Goal: Contribute content: Contribute content

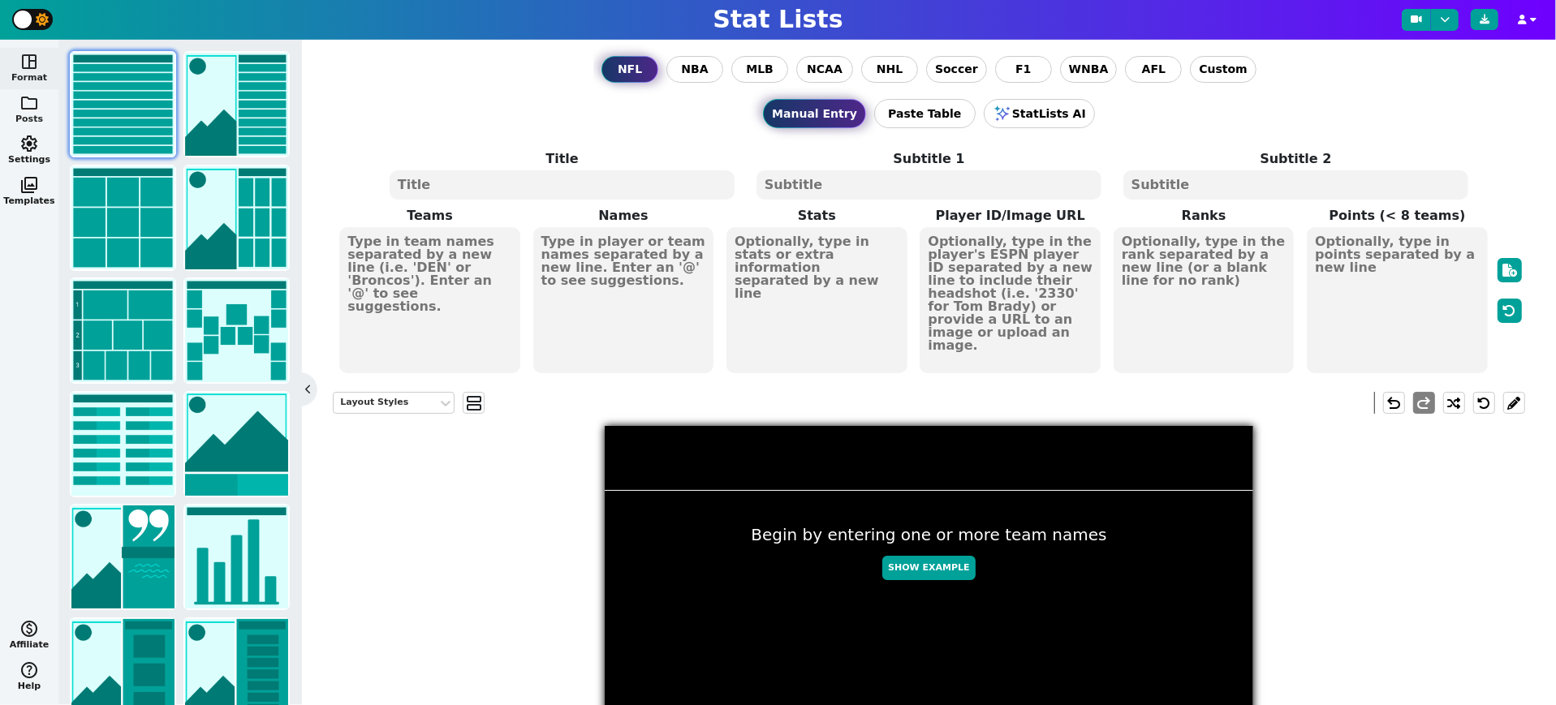
click at [33, 93] on span "folder" at bounding box center [28, 102] width 19 height 19
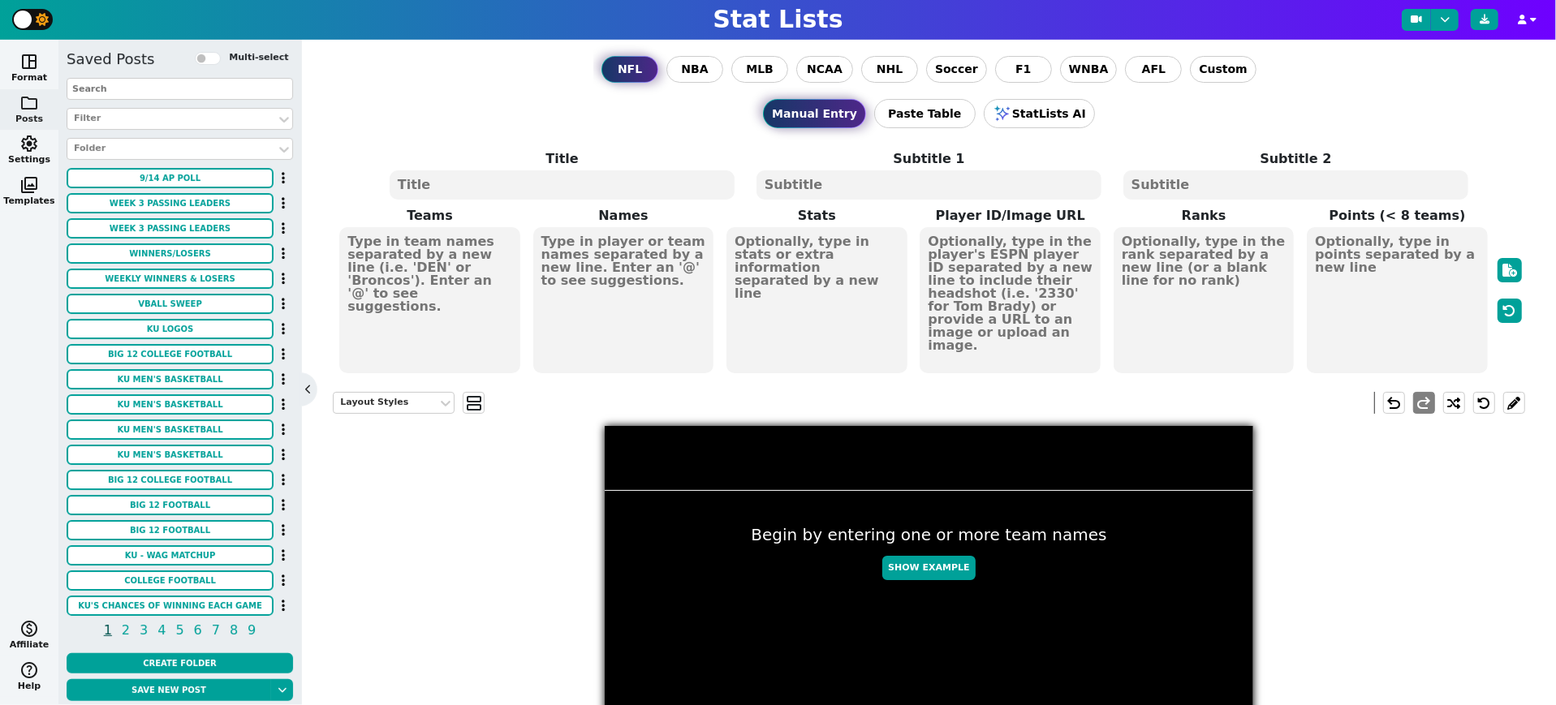
click at [191, 90] on input "text" at bounding box center [180, 89] width 226 height 22
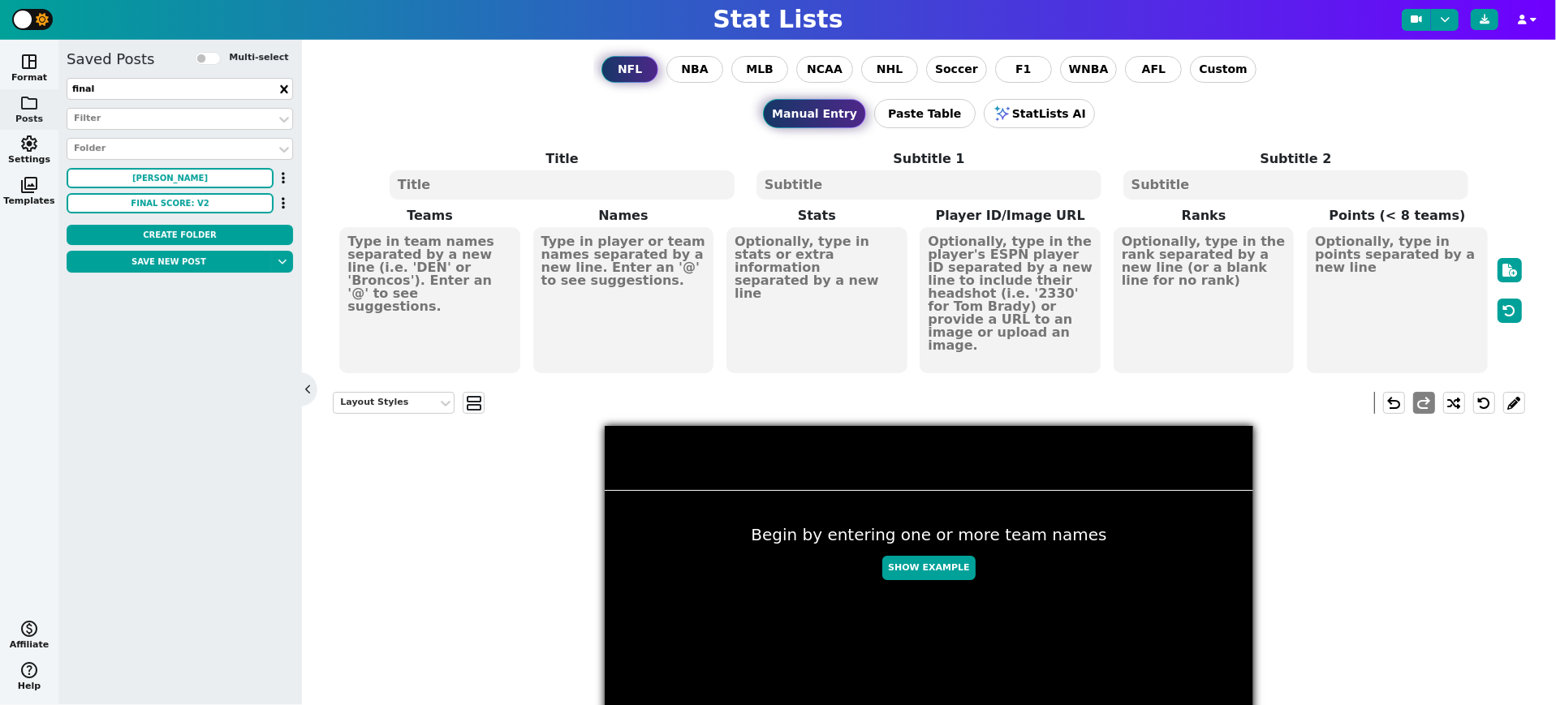
type input "final"
click at [234, 178] on button "[PERSON_NAME]" at bounding box center [170, 178] width 207 height 20
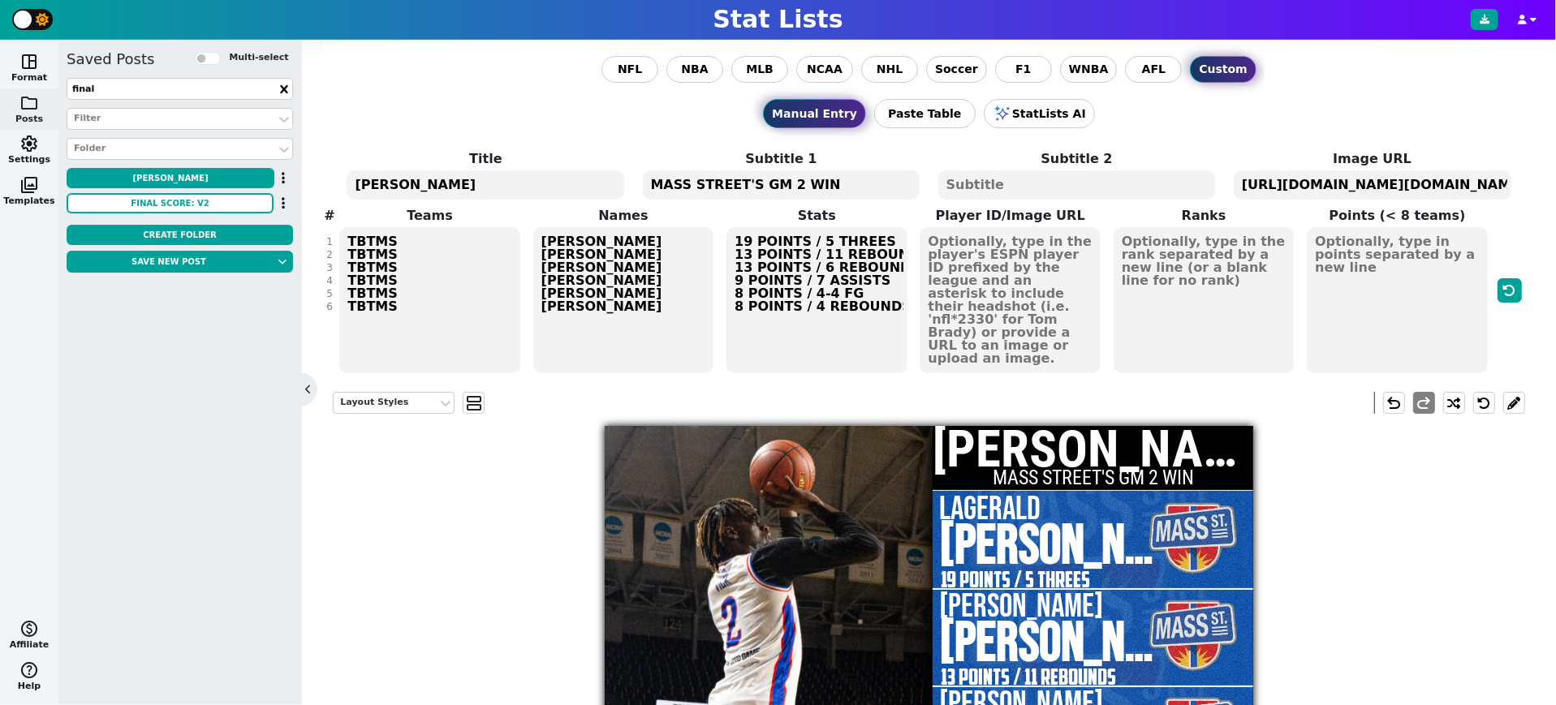
click at [285, 86] on icon at bounding box center [283, 88] width 7 height 8
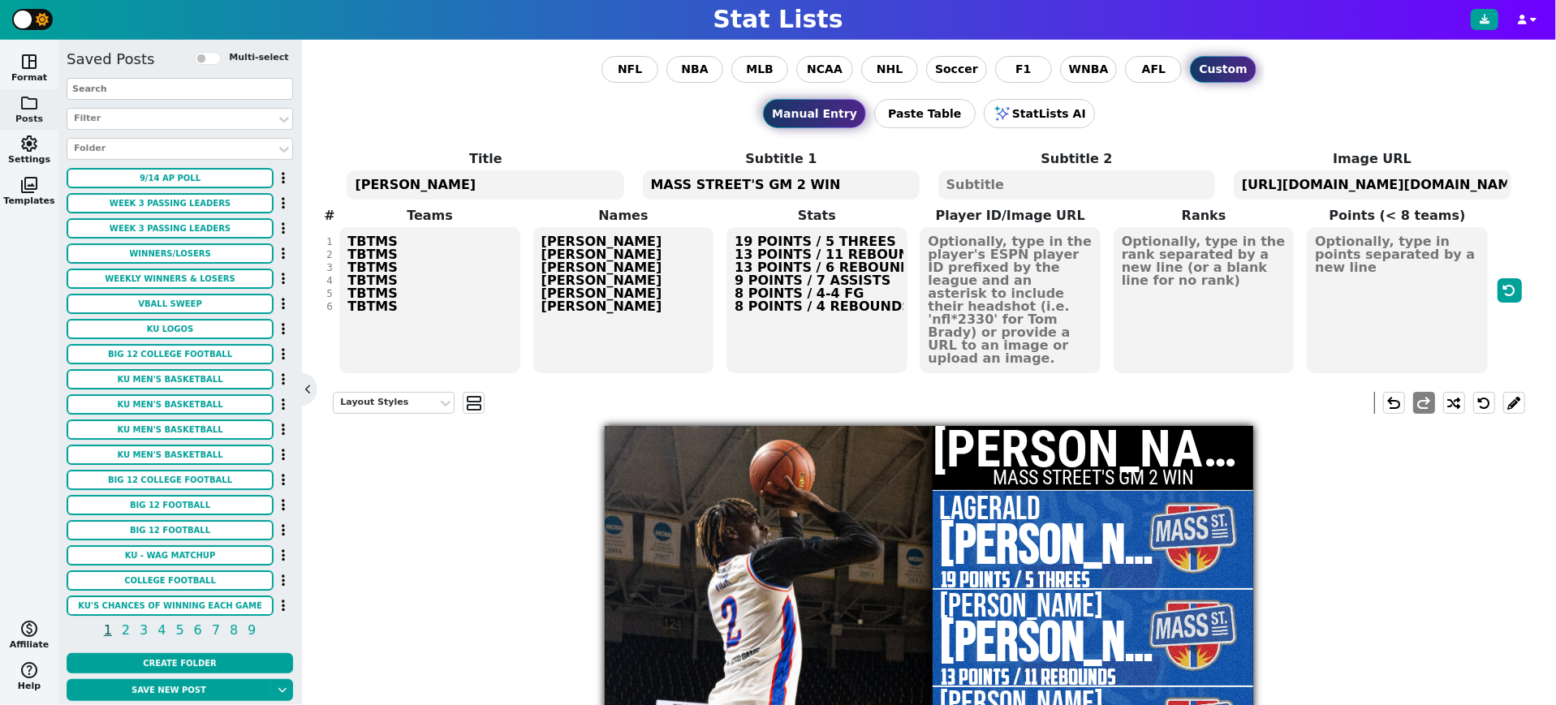
click at [165, 84] on input "text" at bounding box center [180, 89] width 226 height 22
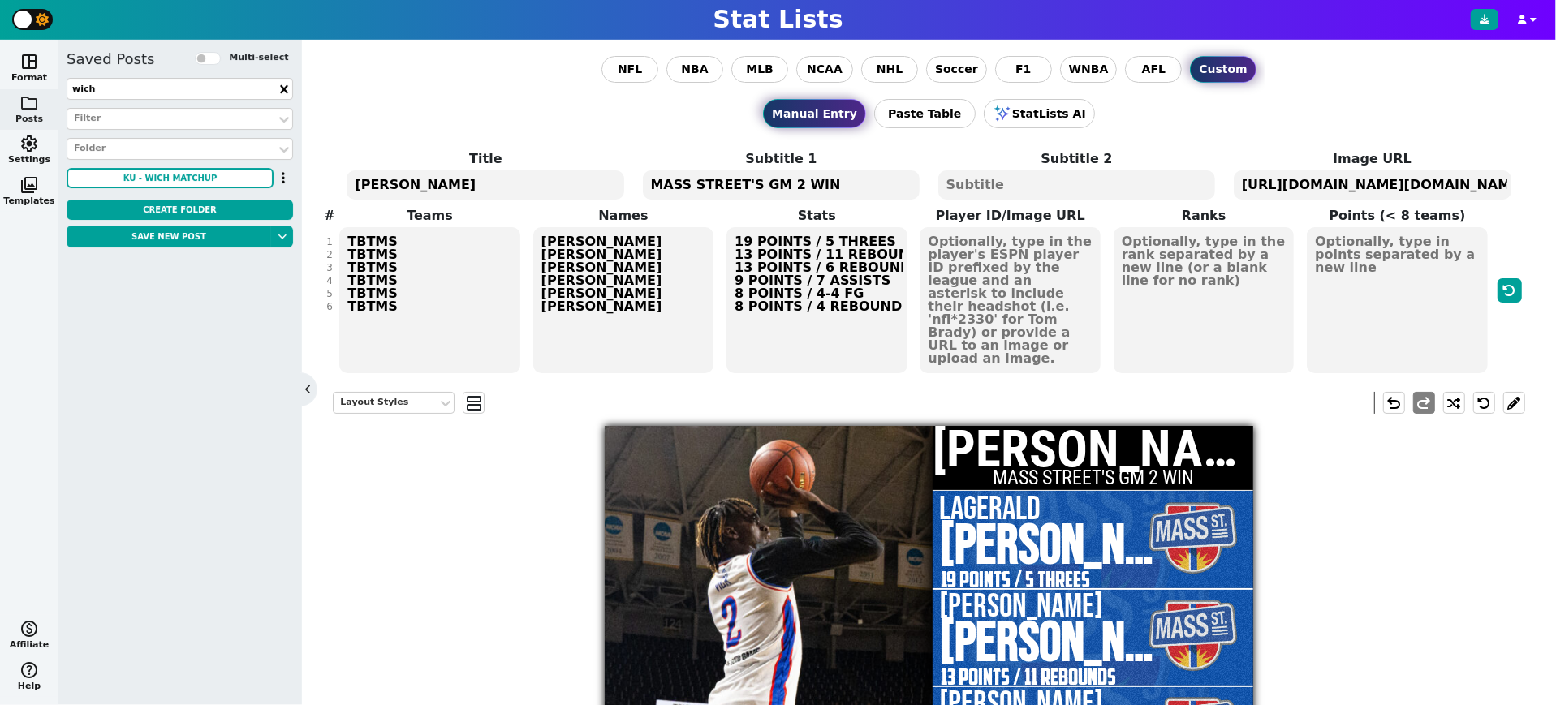
type input "wich"
click at [217, 175] on button "KU - WICH Matchup" at bounding box center [170, 178] width 207 height 20
type textarea "[URL][DOMAIN_NAME][DOMAIN_NAME][DOMAIN_NAME][DOMAIN_NAME]"
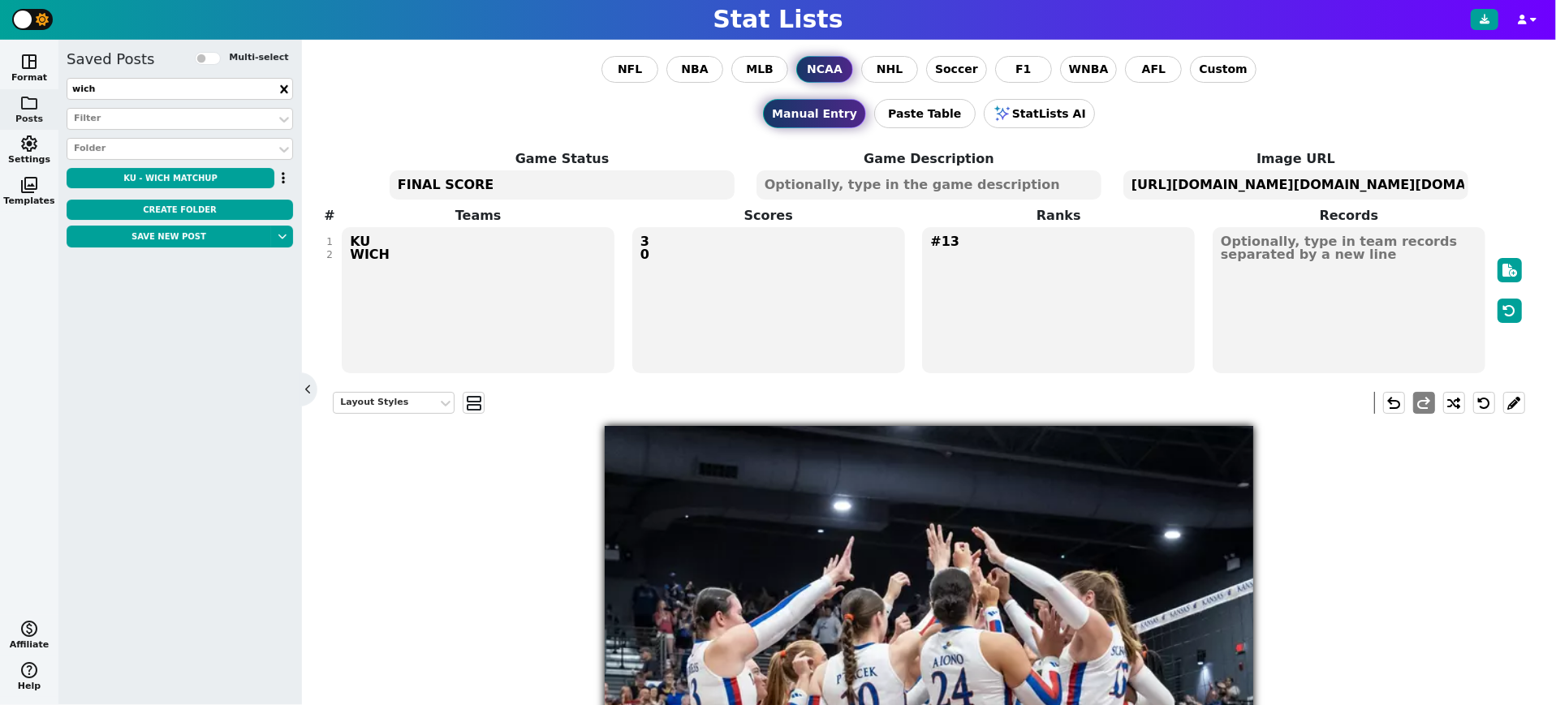
click at [370, 251] on textarea "KU WICH" at bounding box center [478, 300] width 273 height 146
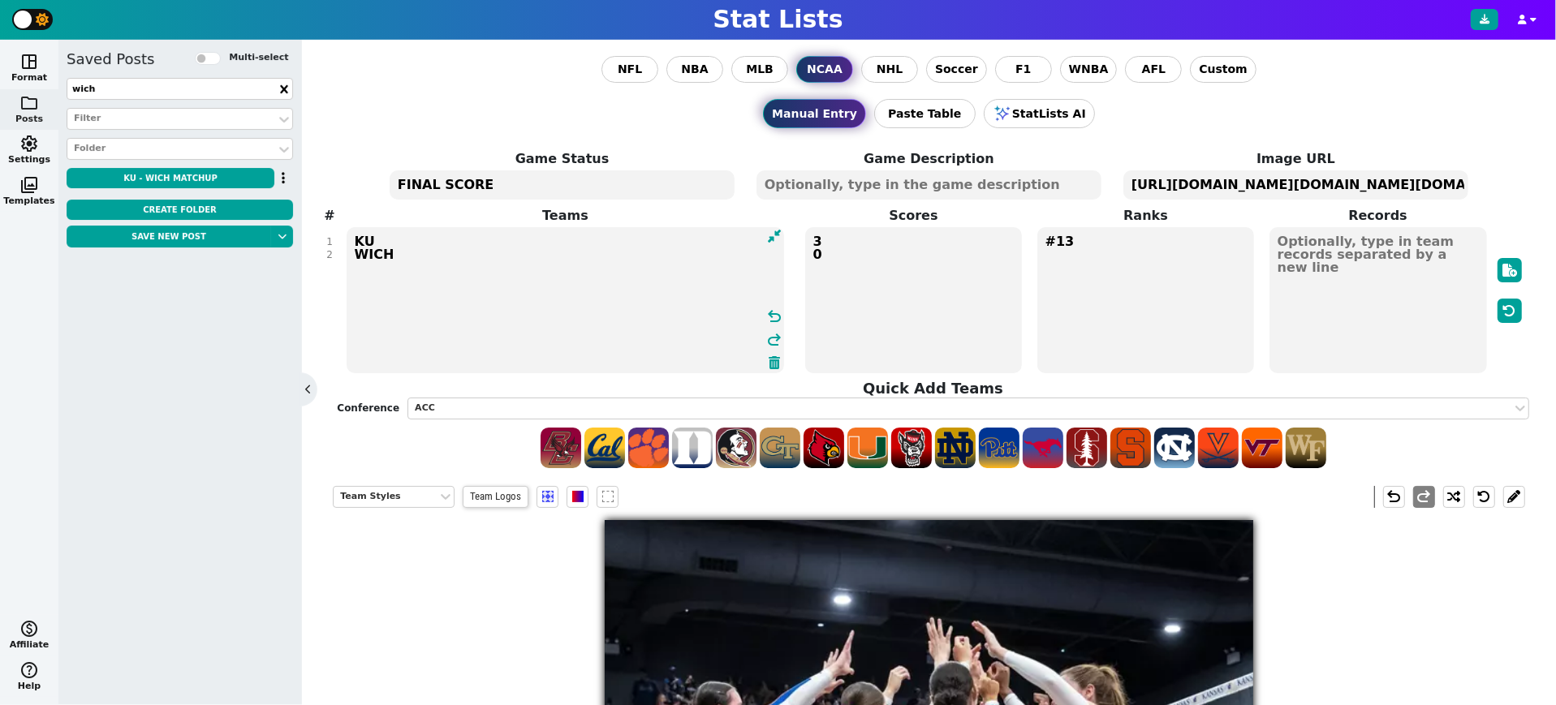
click at [370, 251] on textarea "KU WICH" at bounding box center [566, 300] width 438 height 146
type textarea "KU OKST"
click at [868, 252] on textarea "3 0" at bounding box center [914, 300] width 218 height 146
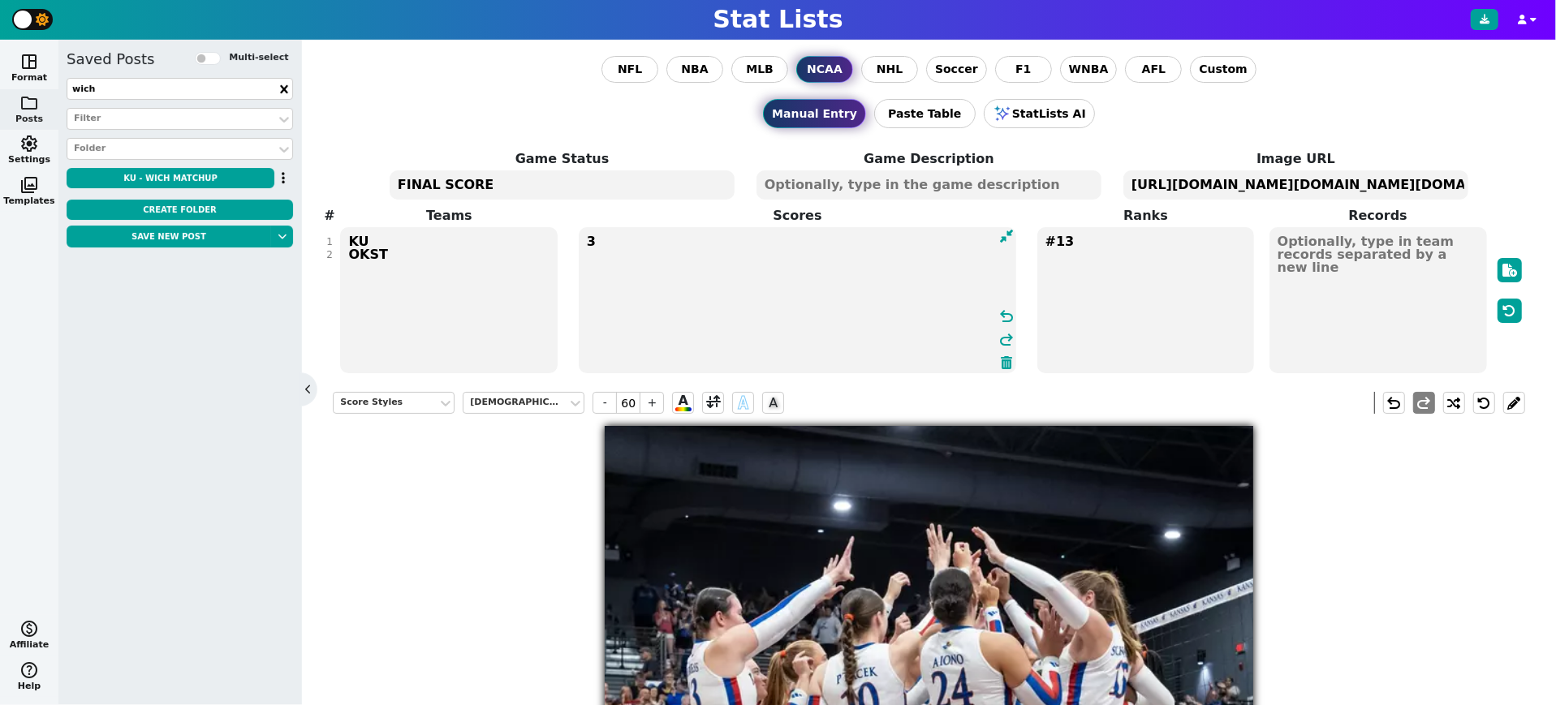
type textarea "3"
type textarea "1 0"
click at [1130, 242] on textarea "#13" at bounding box center [1146, 300] width 218 height 146
type input "23"
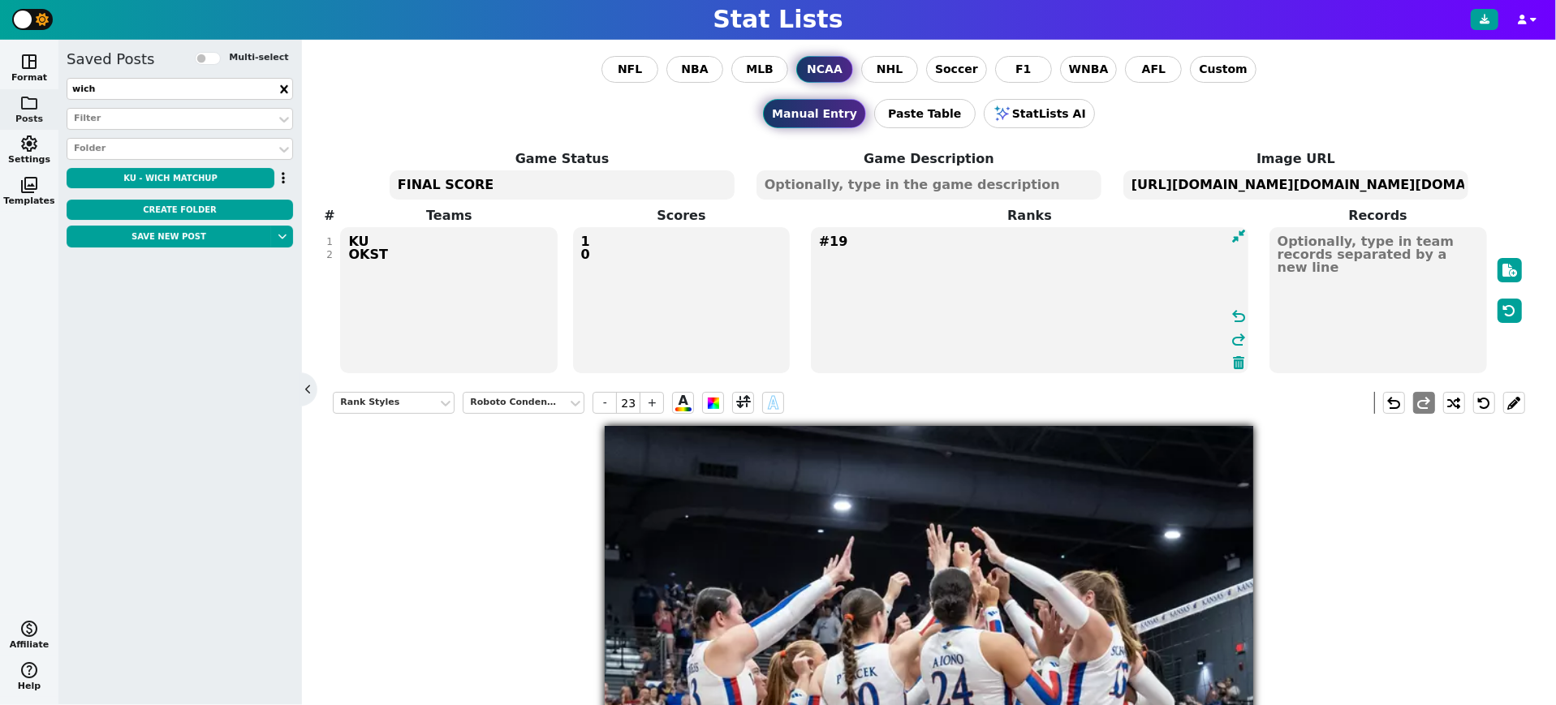
type textarea "#19"
click at [1261, 182] on textarea "[URL][DOMAIN_NAME][DOMAIN_NAME][DOMAIN_NAME][DOMAIN_NAME]" at bounding box center [1295, 184] width 345 height 29
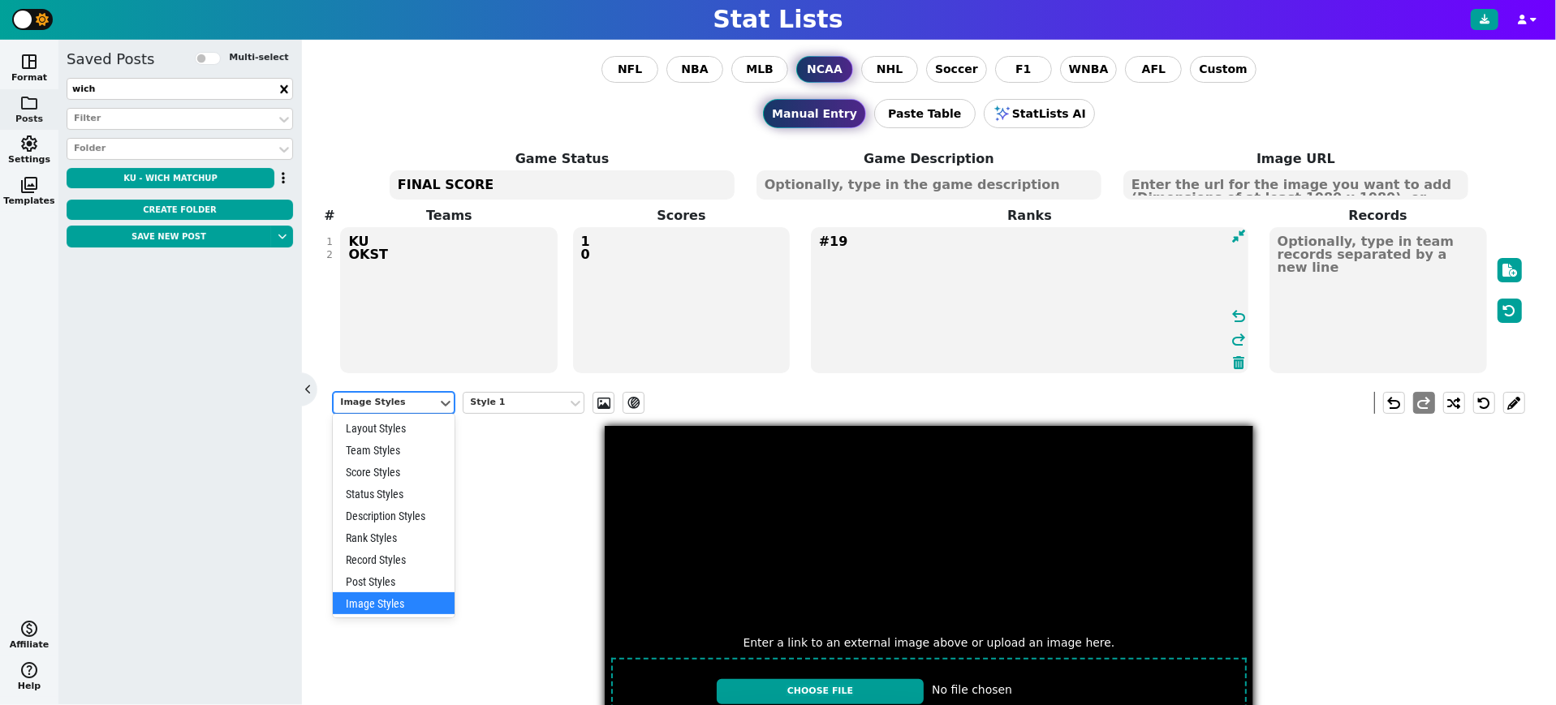
click at [412, 396] on div "Image Styles" at bounding box center [385, 403] width 91 height 14
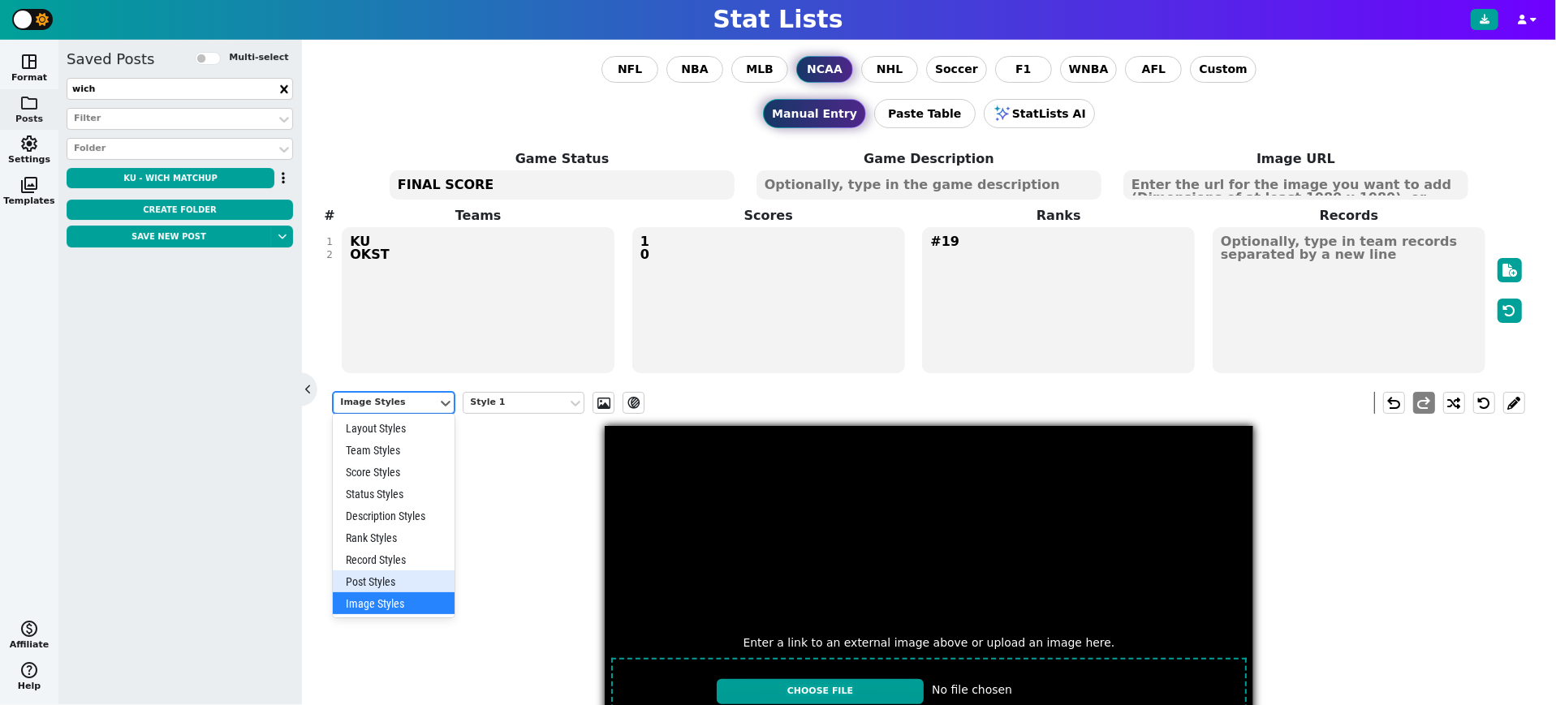
click at [399, 581] on div "Post Styles" at bounding box center [394, 582] width 122 height 22
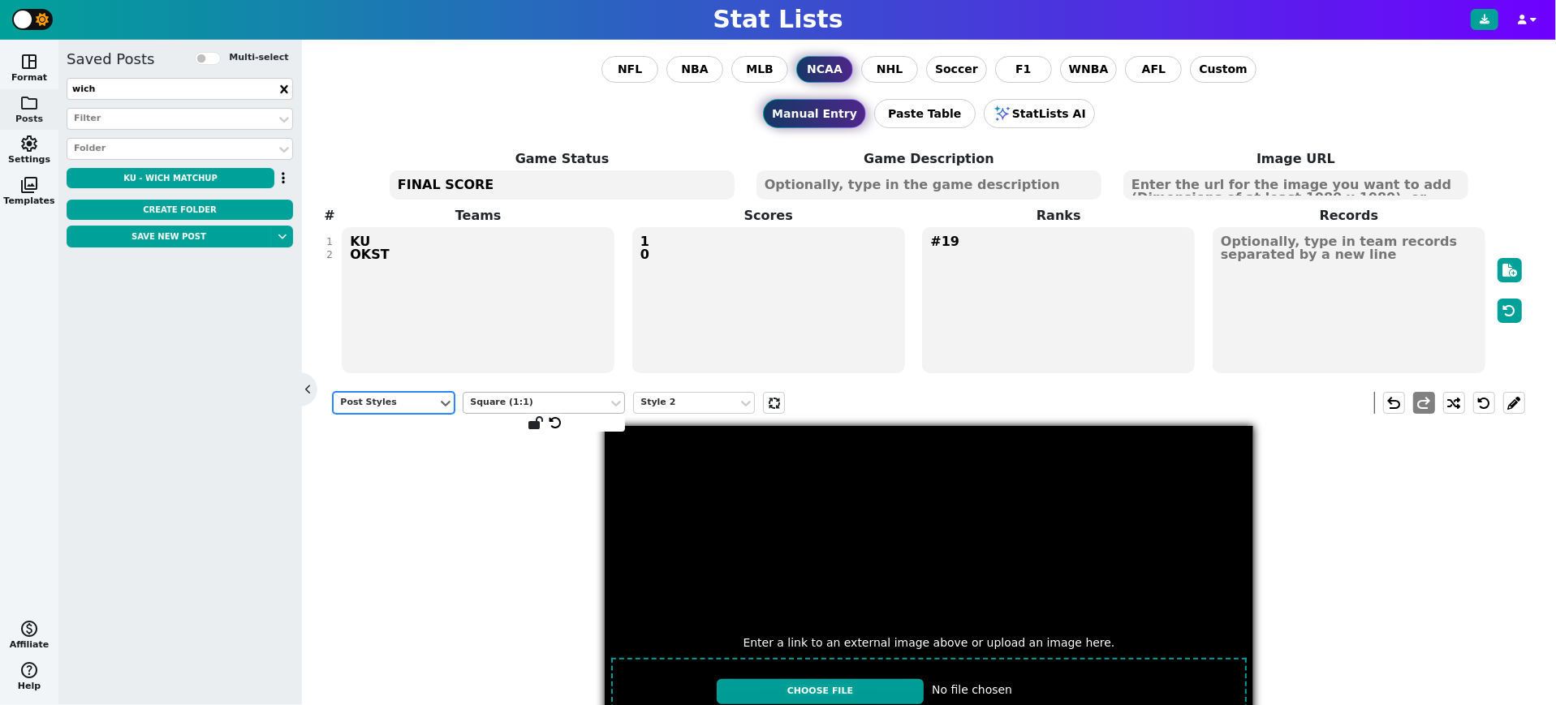
click at [550, 392] on div "Square (1:1)" at bounding box center [535, 403] width 144 height 22
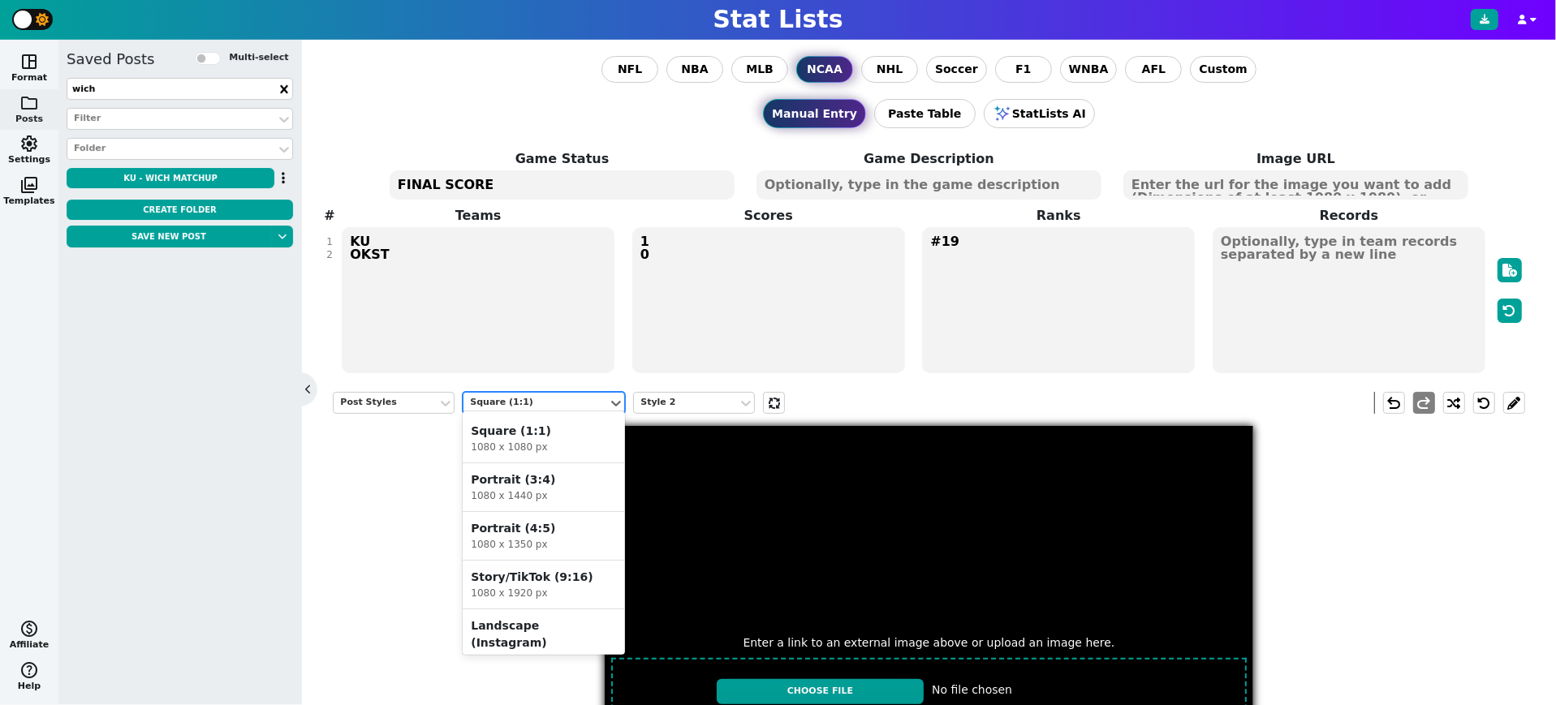
click at [527, 534] on div "Portrait (4:5)" at bounding box center [544, 528] width 146 height 17
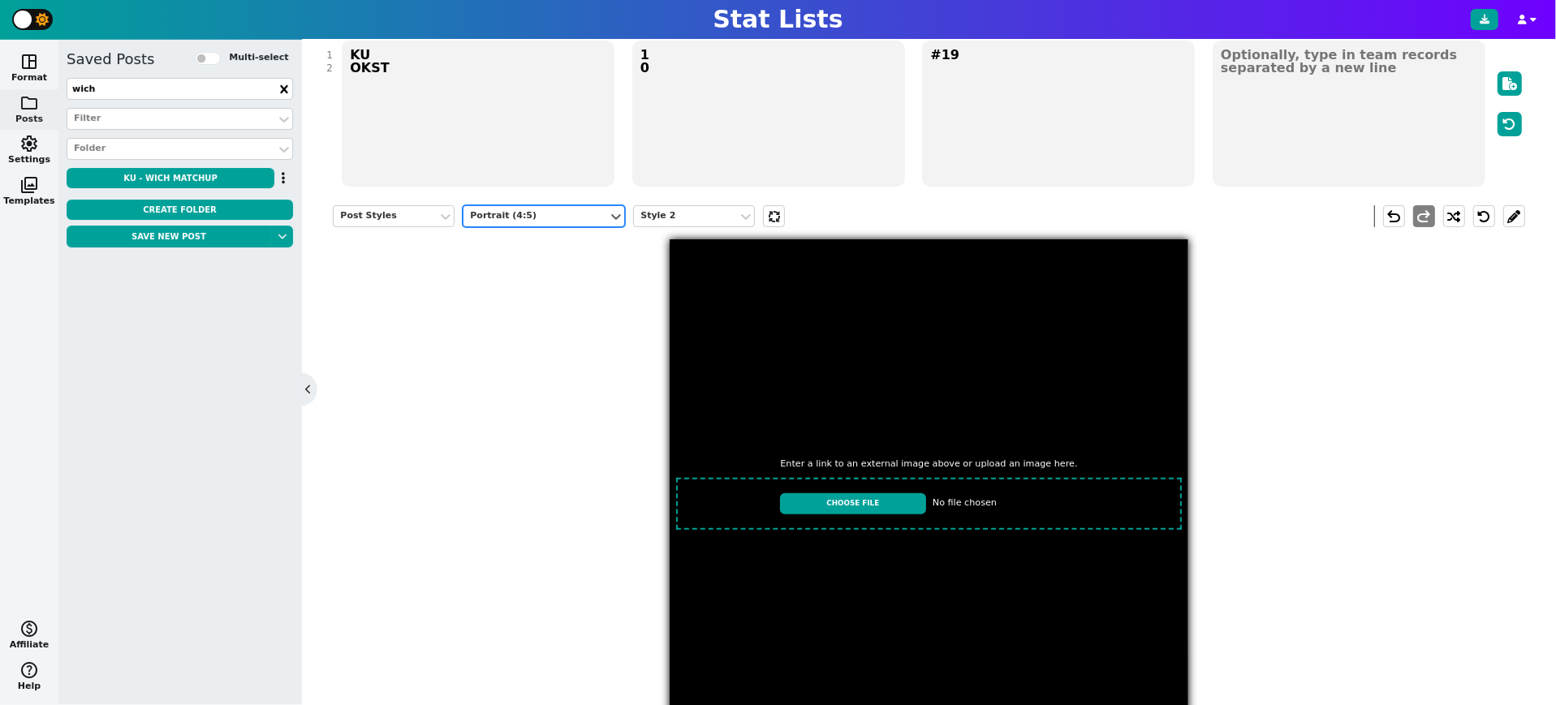
scroll to position [183, 0]
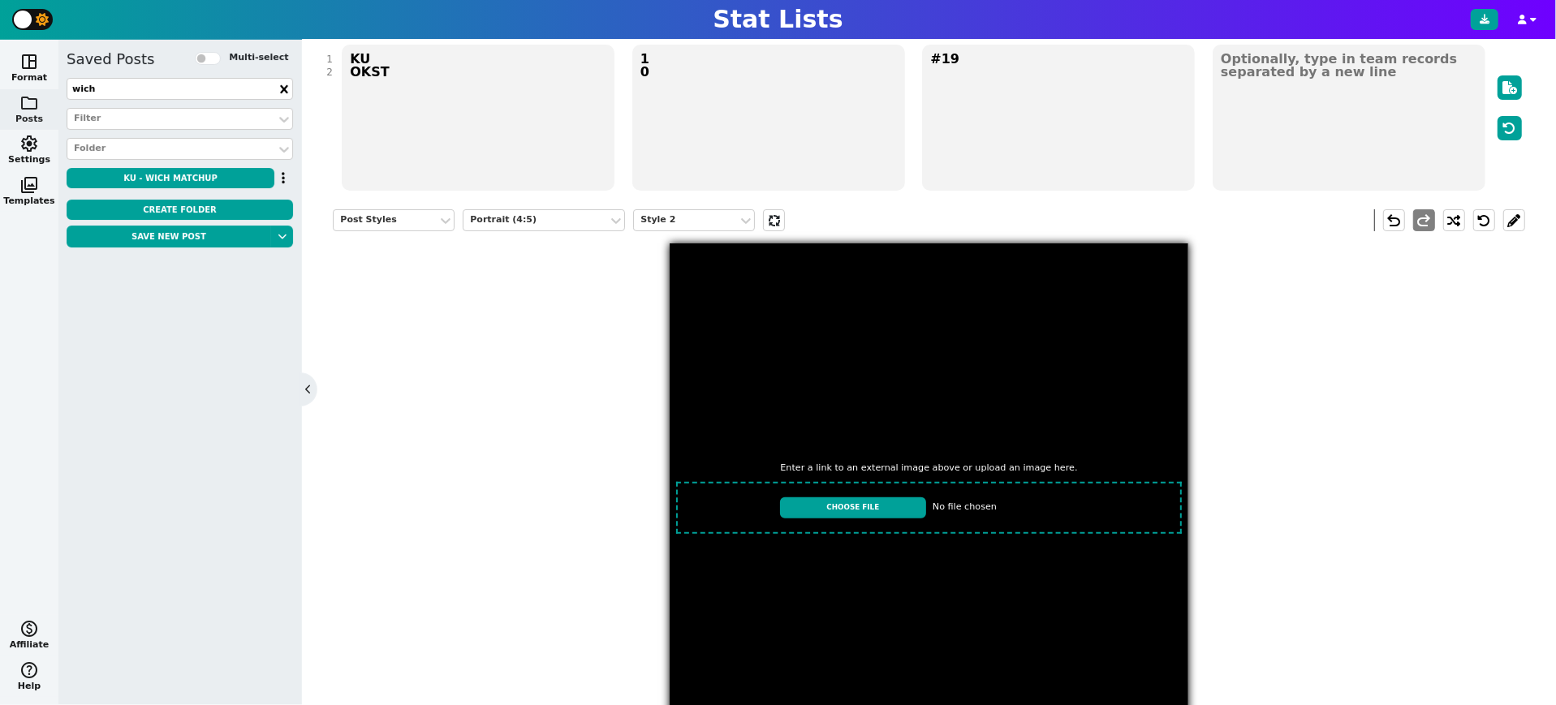
click at [863, 506] on input "file" at bounding box center [929, 508] width 519 height 64
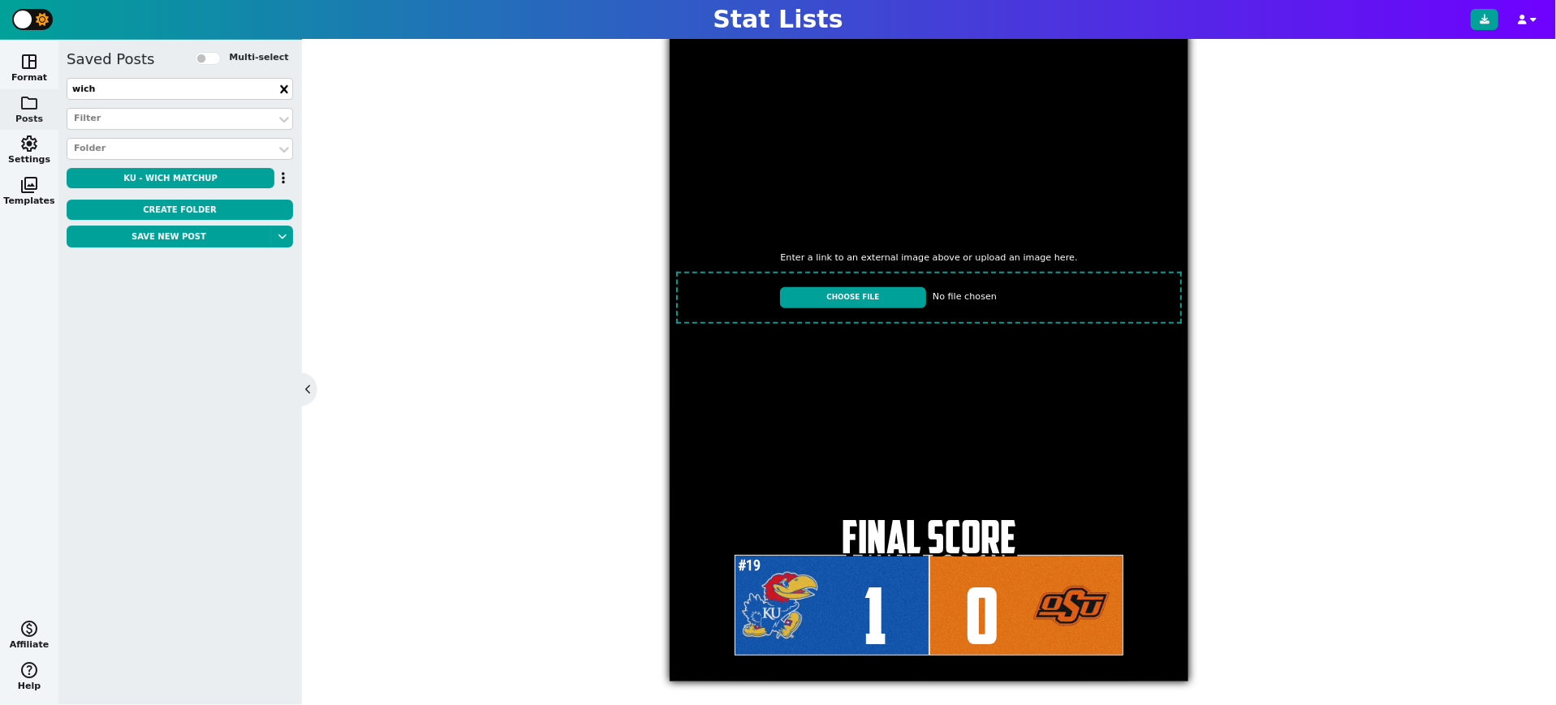
scroll to position [394, 0]
click at [834, 293] on input "file" at bounding box center [929, 297] width 519 height 64
type input "C:\fakepath\IMG_2727.jpeg"
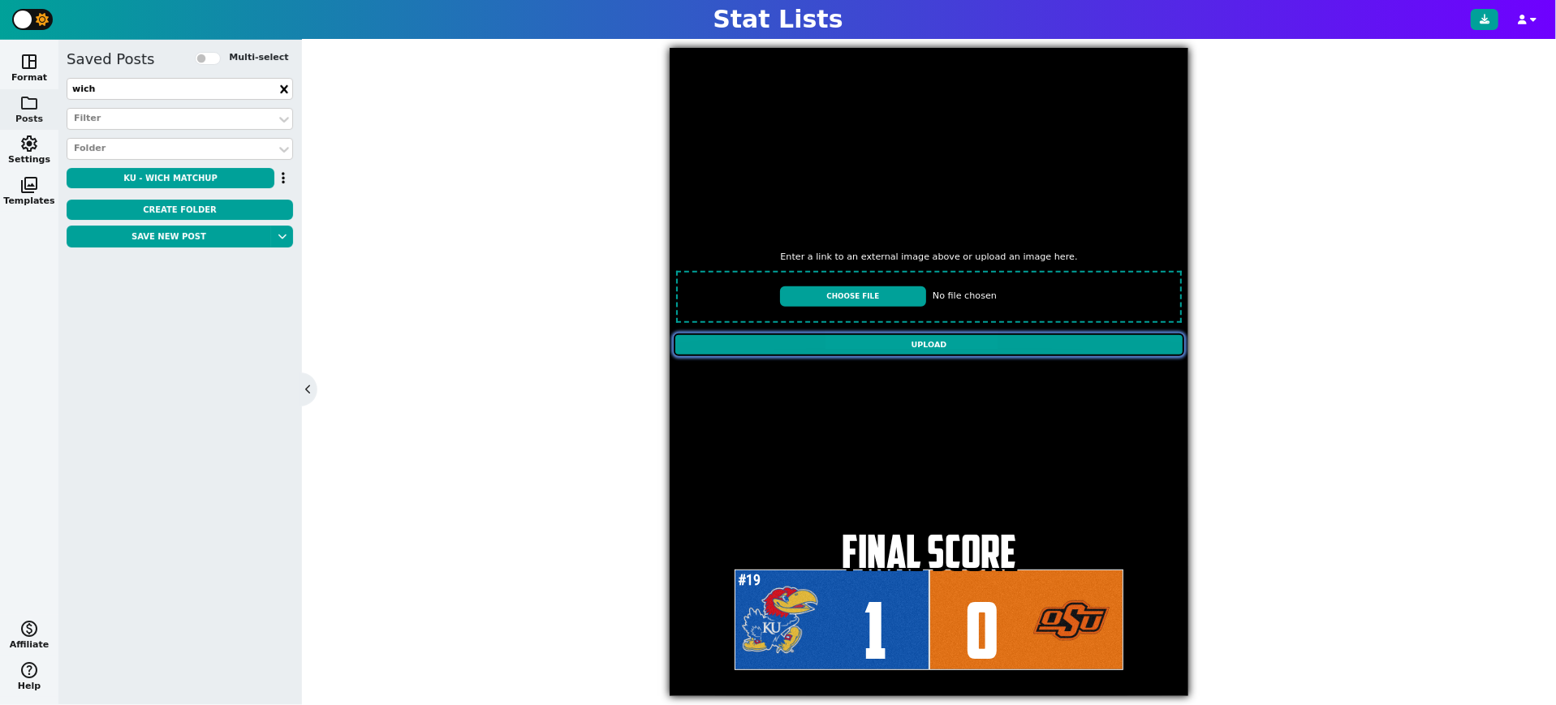
click at [889, 347] on input "Upload" at bounding box center [929, 345] width 511 height 23
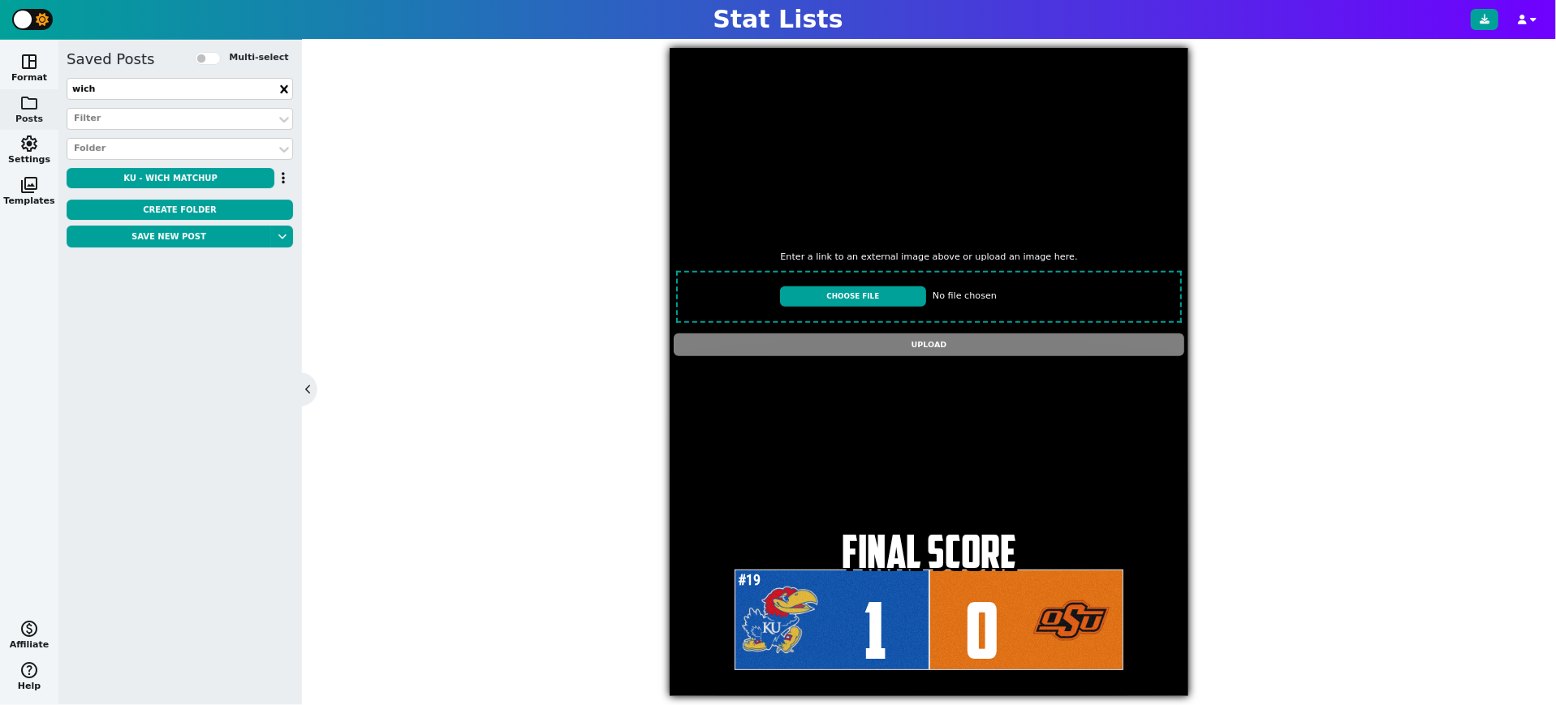
type textarea "[URL][DOMAIN_NAME][DOMAIN_NAME]"
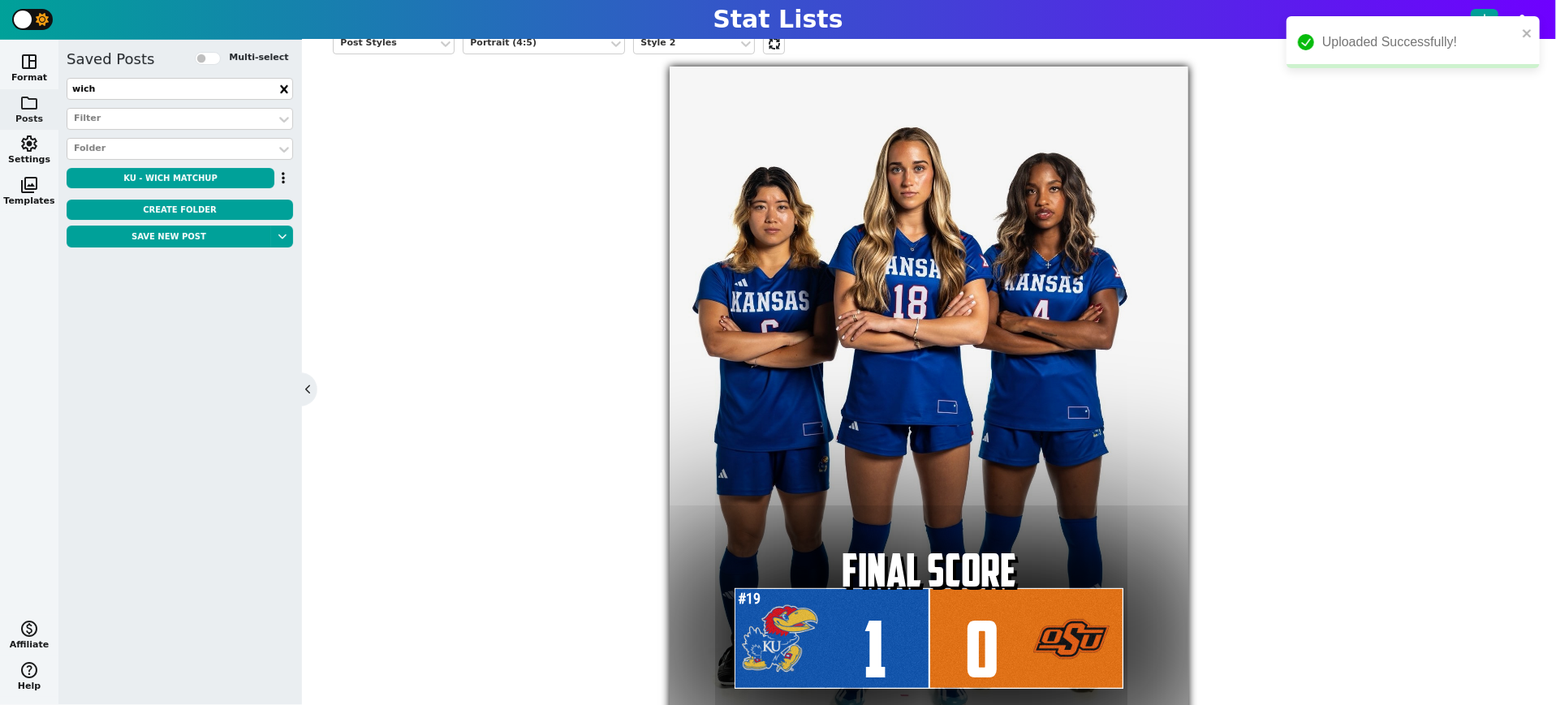
scroll to position [353, 0]
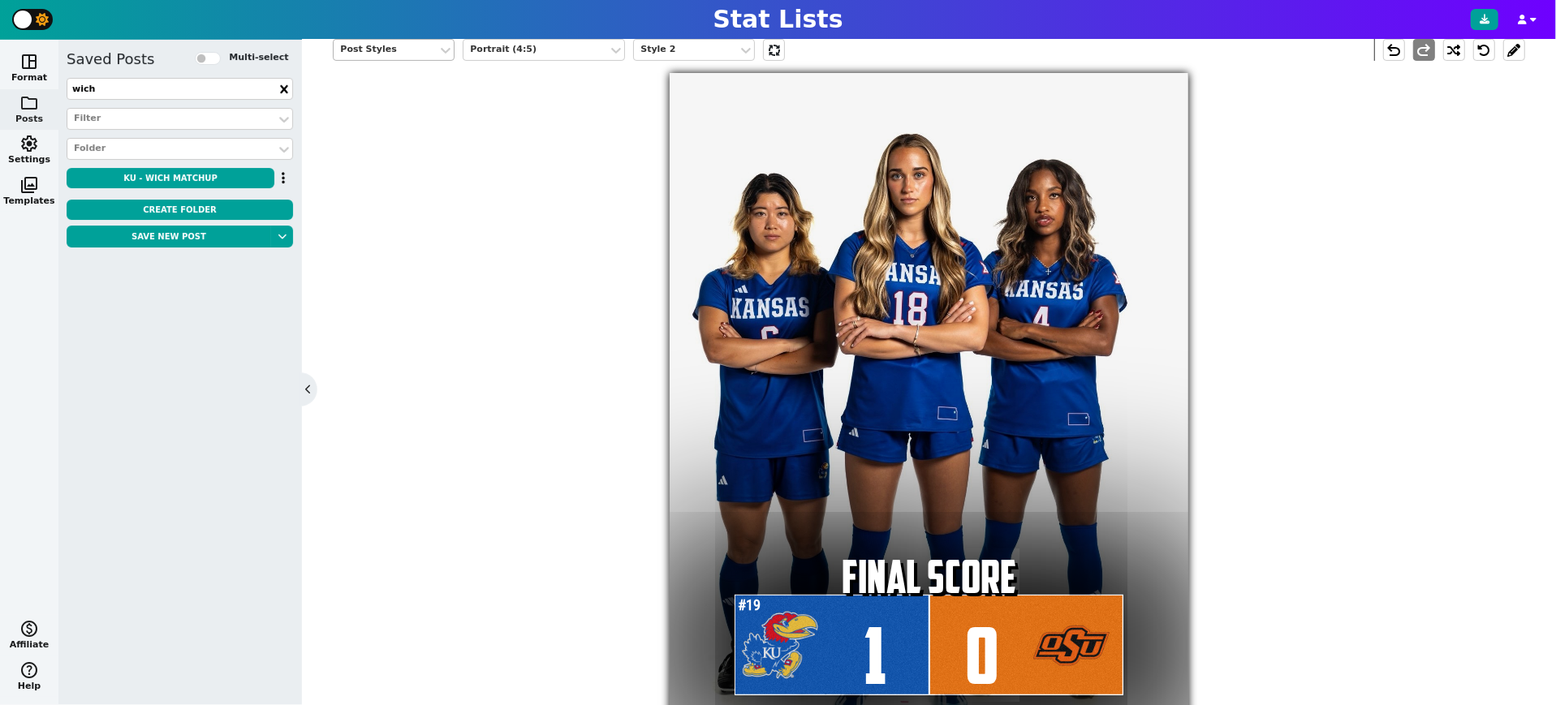
click at [380, 45] on div "Post Styles" at bounding box center [385, 50] width 91 height 14
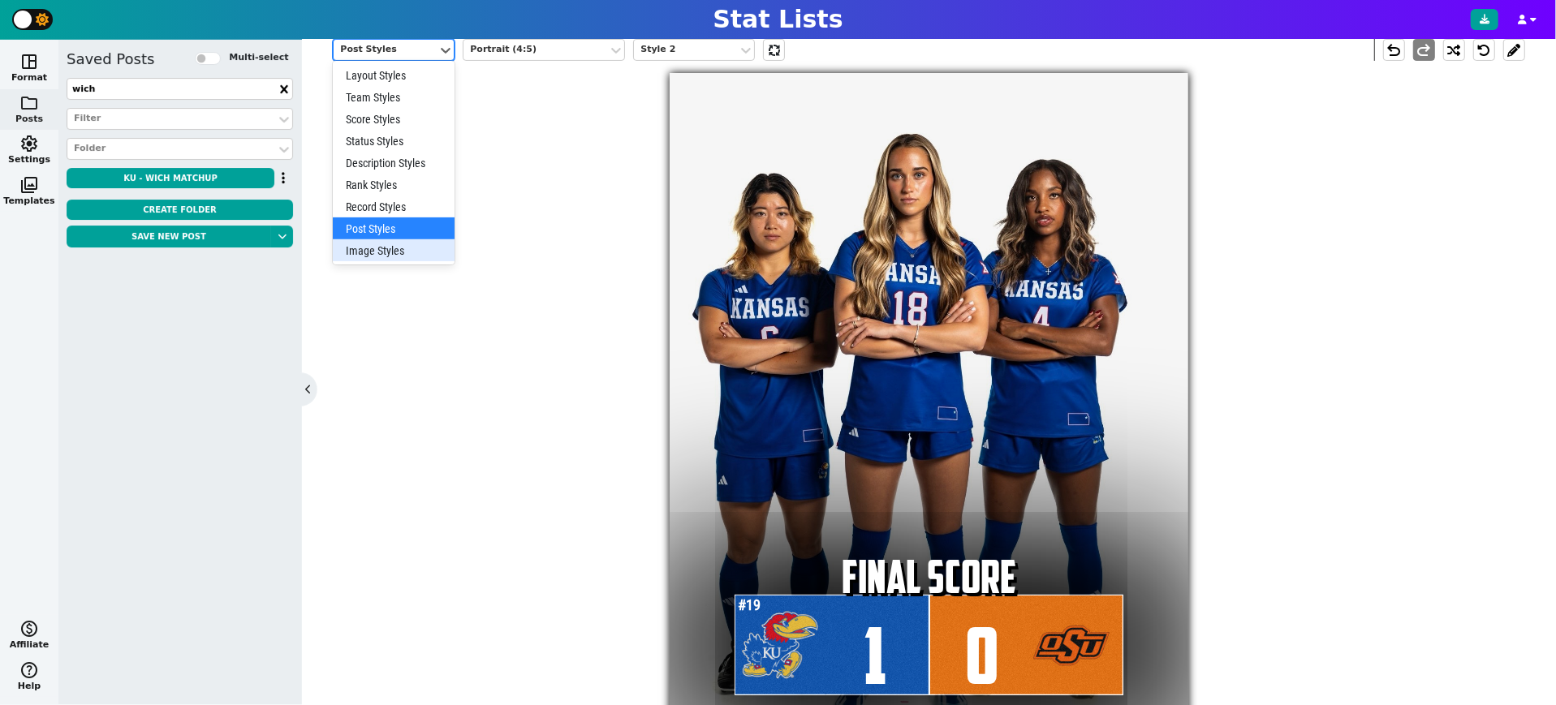
click at [395, 249] on div "Image Styles" at bounding box center [394, 250] width 122 height 22
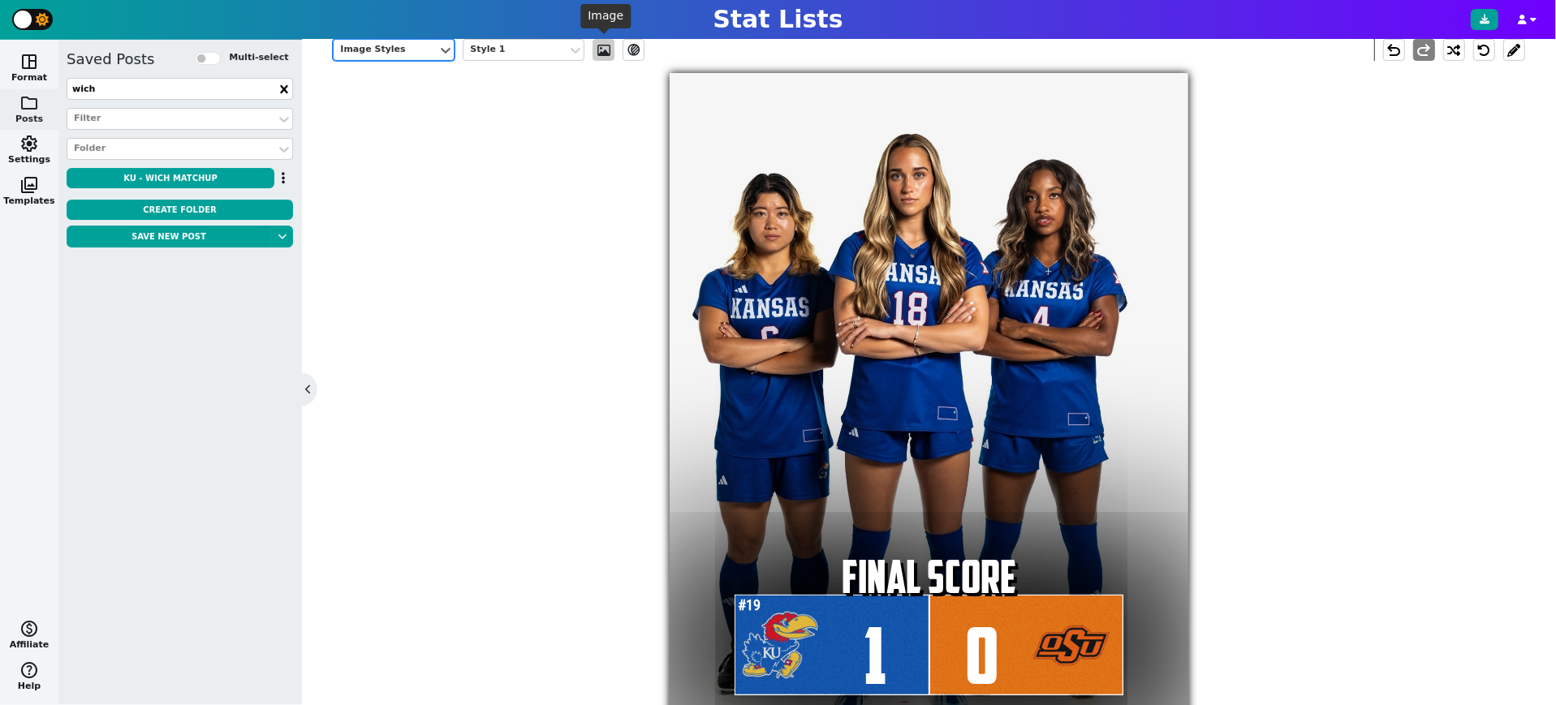
click at [603, 48] on span at bounding box center [604, 50] width 16 height 13
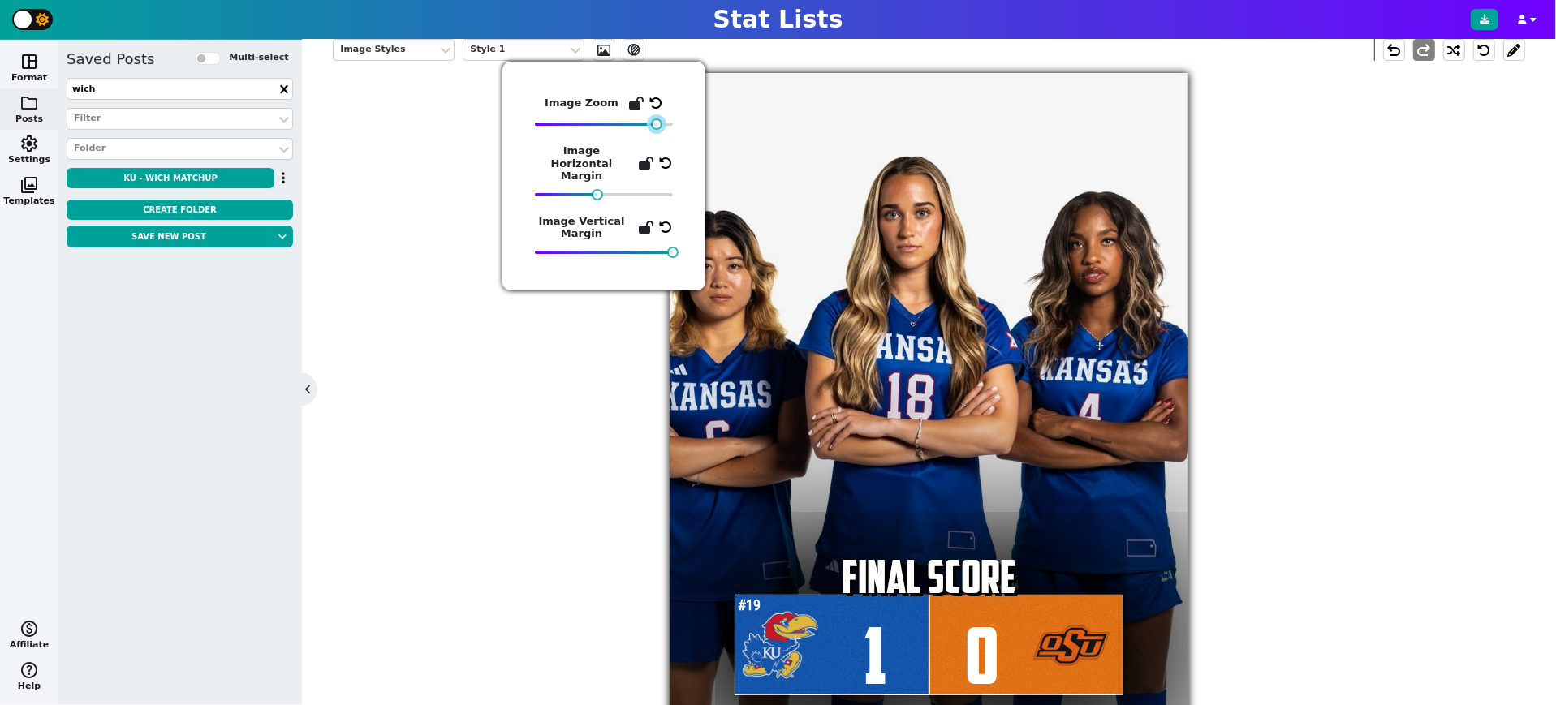
drag, startPoint x: 585, startPoint y: 123, endPoint x: 656, endPoint y: 124, distance: 70.6
click at [656, 124] on div at bounding box center [656, 124] width 11 height 11
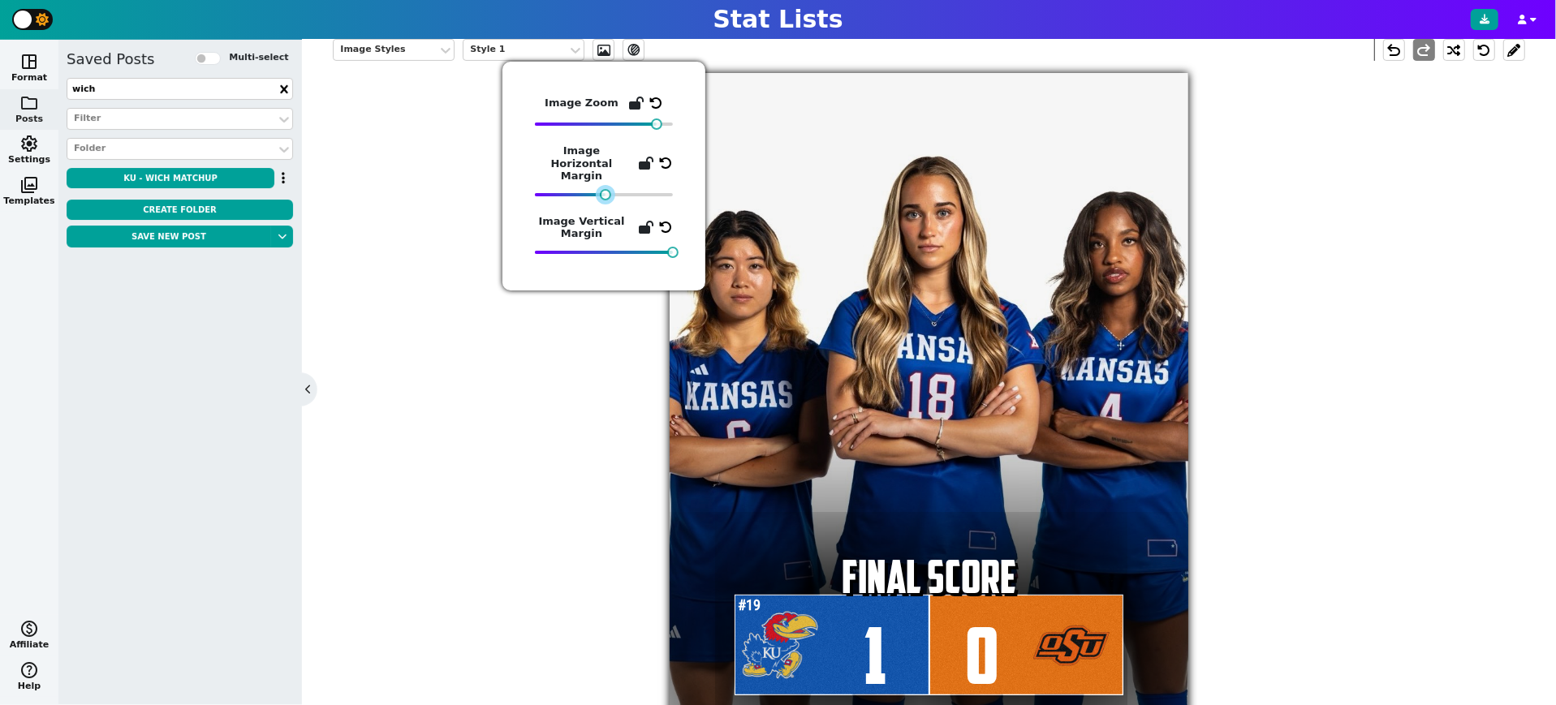
click at [605, 189] on div at bounding box center [605, 194] width 11 height 11
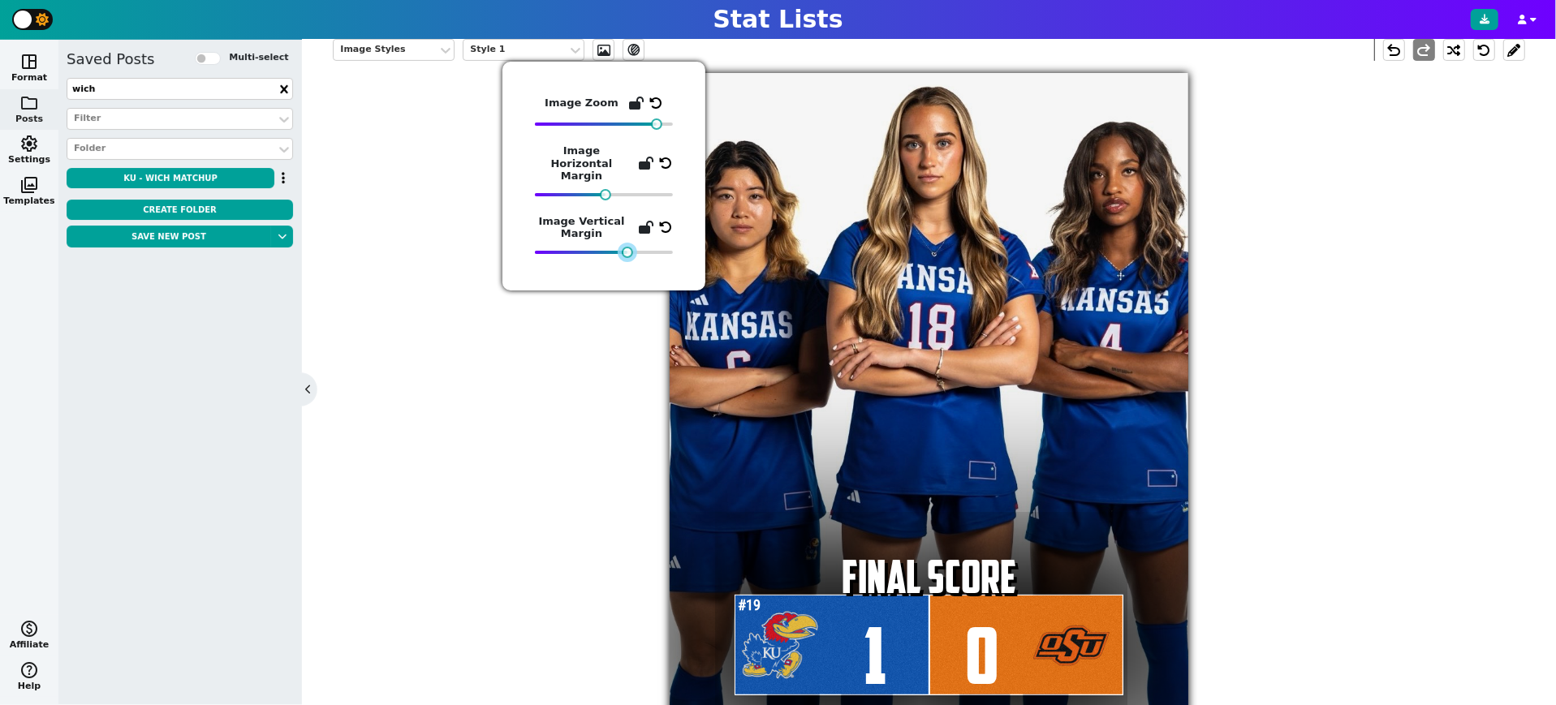
drag, startPoint x: 672, startPoint y: 240, endPoint x: 627, endPoint y: 249, distance: 46.3
click at [627, 249] on div "Image Zoom Image Horizontal Margin Image Vertical Margin" at bounding box center [603, 176] width 203 height 229
click at [1498, 365] on div "Image Styles Style 1 ev_shadow undo redo #19 1 FINAL SCORE 0" at bounding box center [929, 374] width 1192 height 695
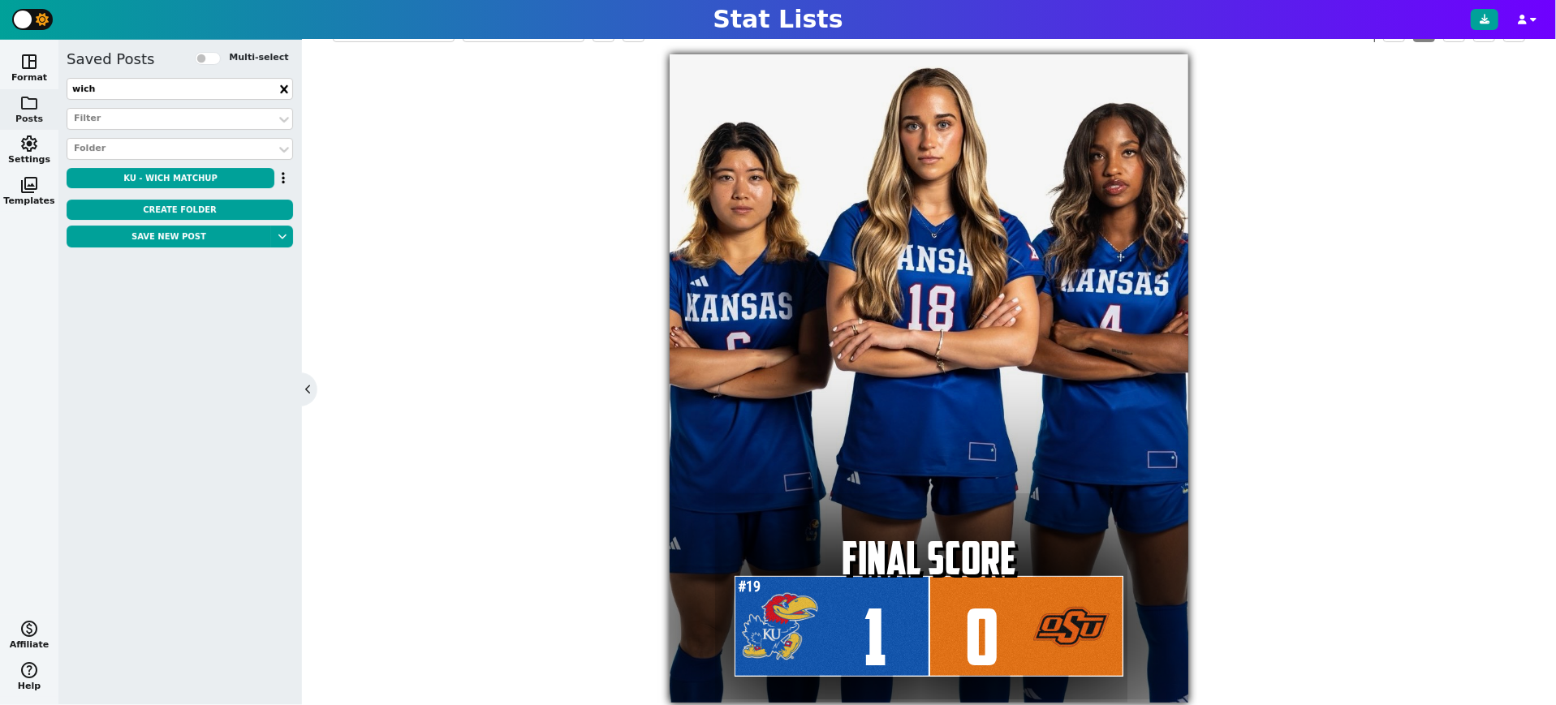
scroll to position [341, 0]
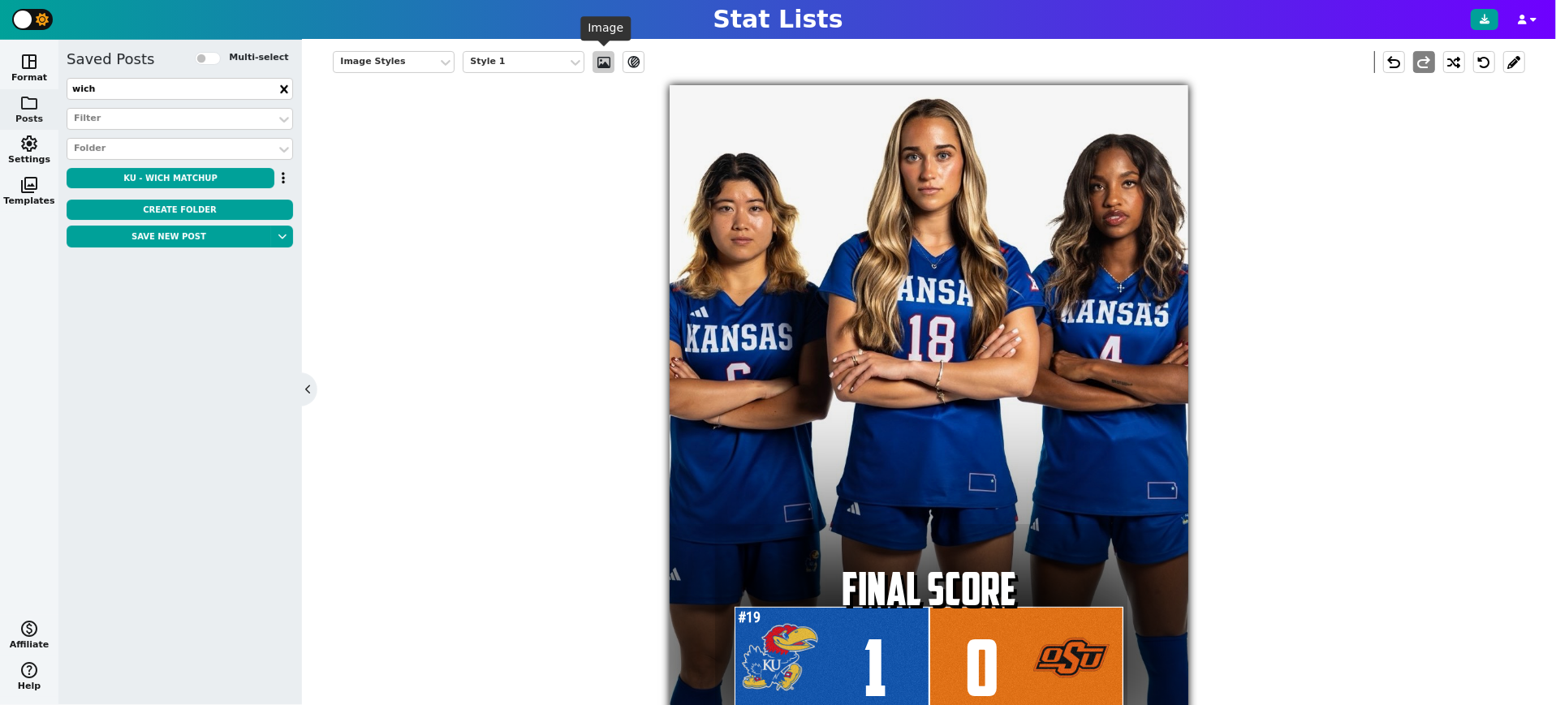
click at [605, 60] on span at bounding box center [604, 62] width 16 height 13
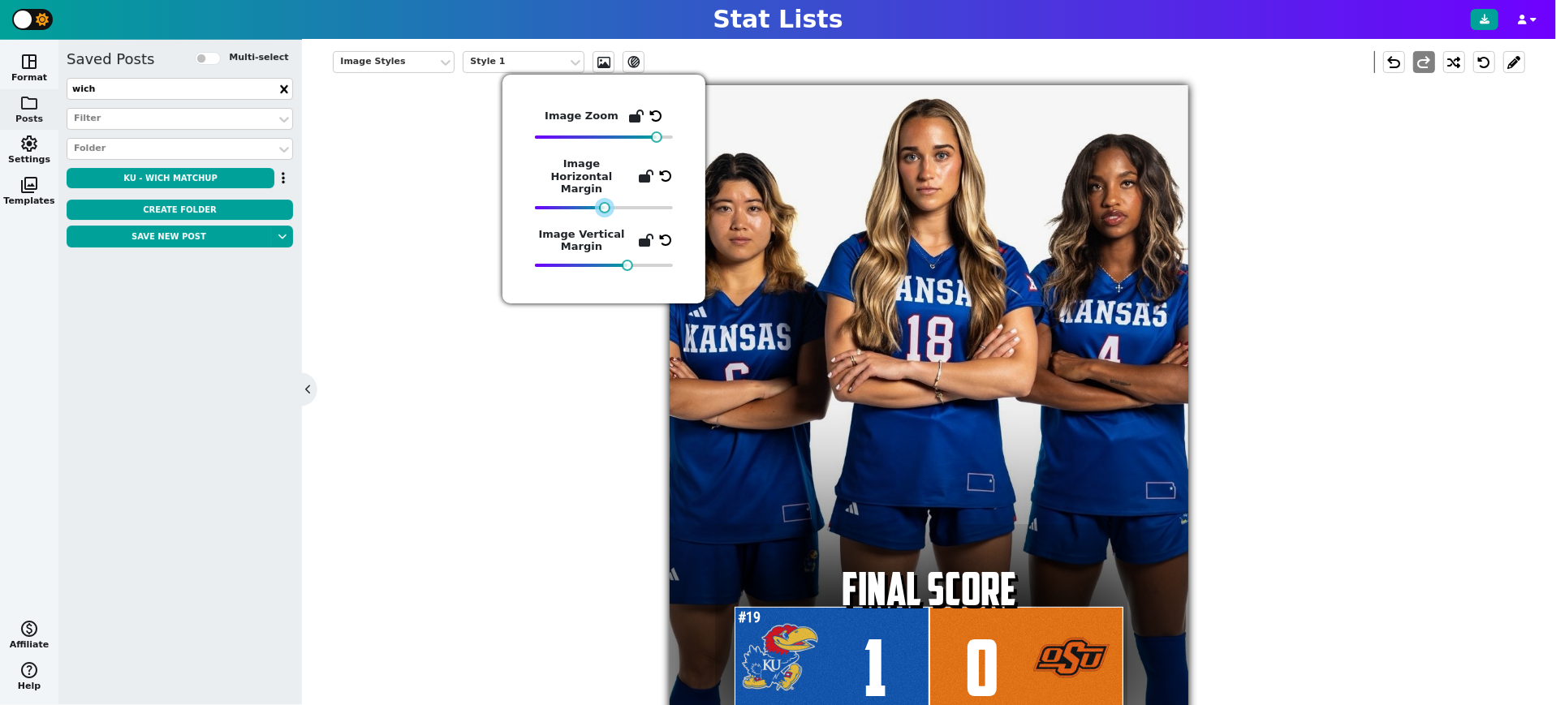
click at [605, 202] on div at bounding box center [604, 207] width 11 height 11
click at [1429, 377] on div "Image Styles Style 1 ev_shadow undo redo #19 1 FINAL SCORE 0" at bounding box center [929, 386] width 1192 height 695
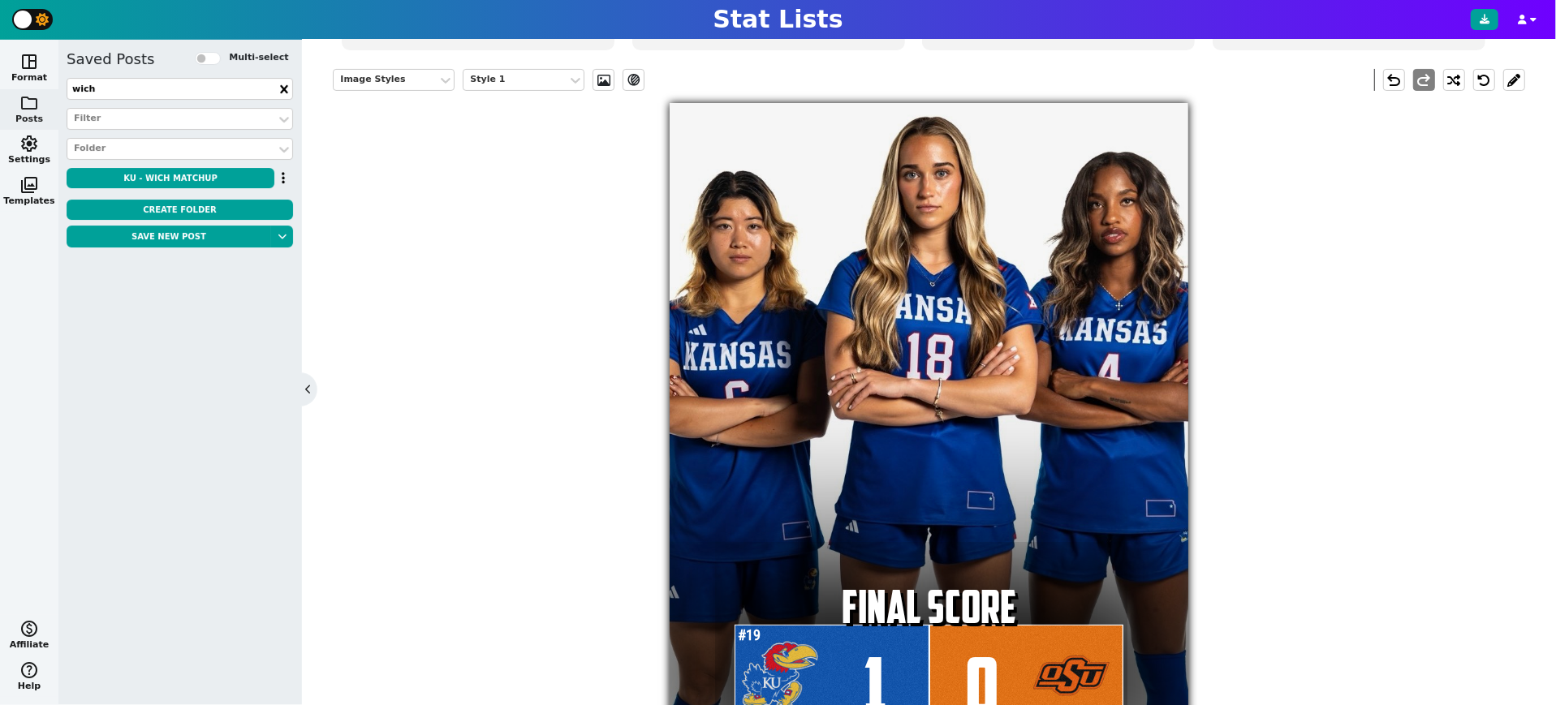
scroll to position [321, 0]
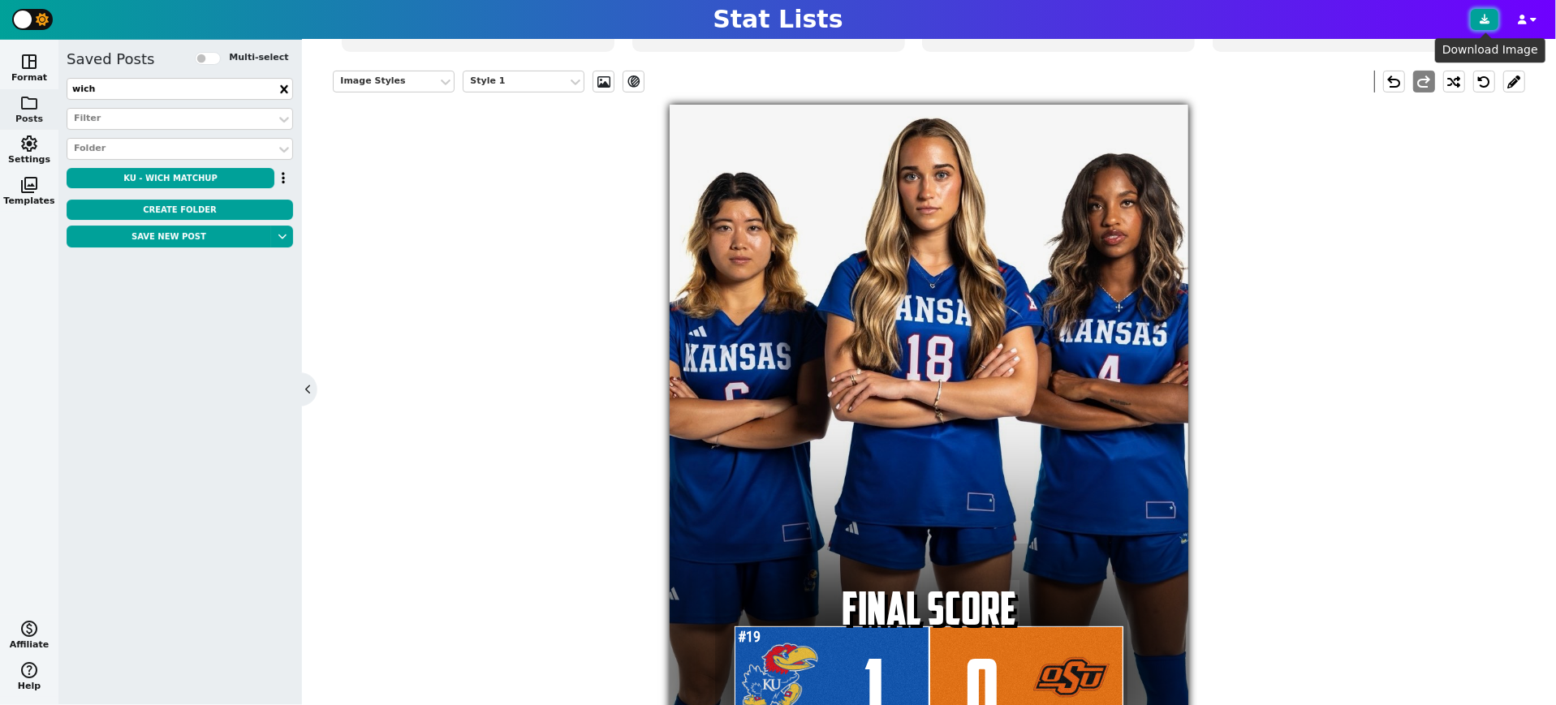
click at [1484, 17] on icon at bounding box center [1485, 20] width 10 height 10
